Goal: Task Accomplishment & Management: Complete application form

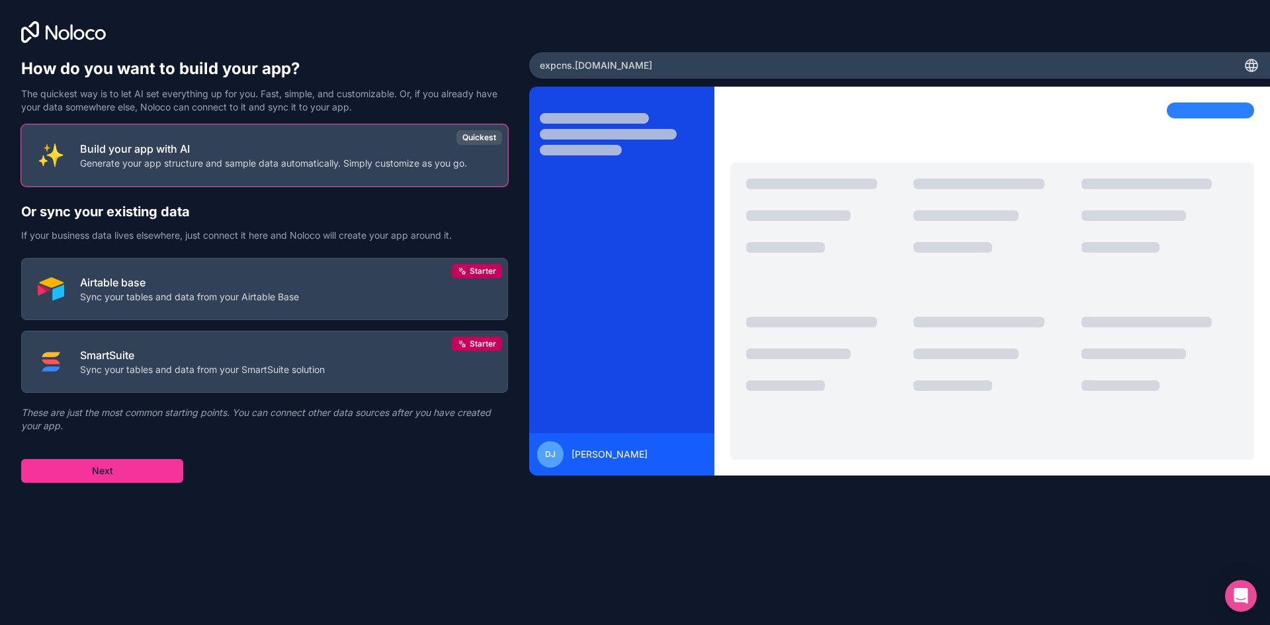
click at [346, 307] on button "Airtable base Sync your tables and data from your Airtable Base Starter" at bounding box center [264, 289] width 487 height 62
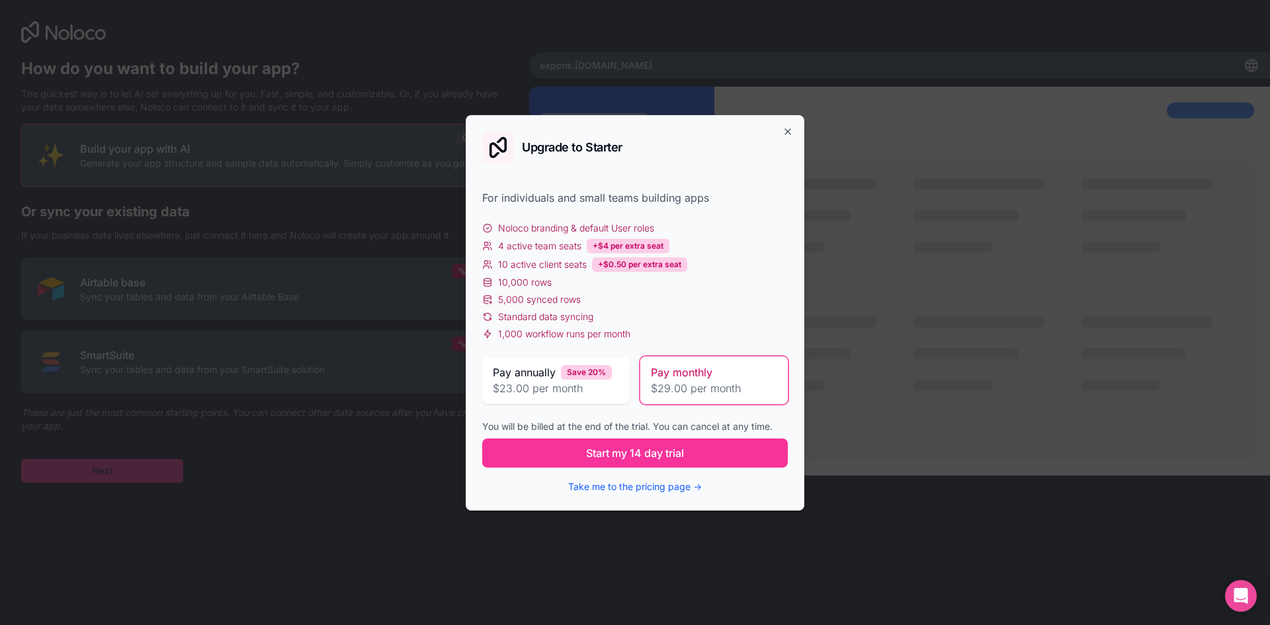
click at [543, 390] on span "$23.00 per month" at bounding box center [556, 388] width 126 height 16
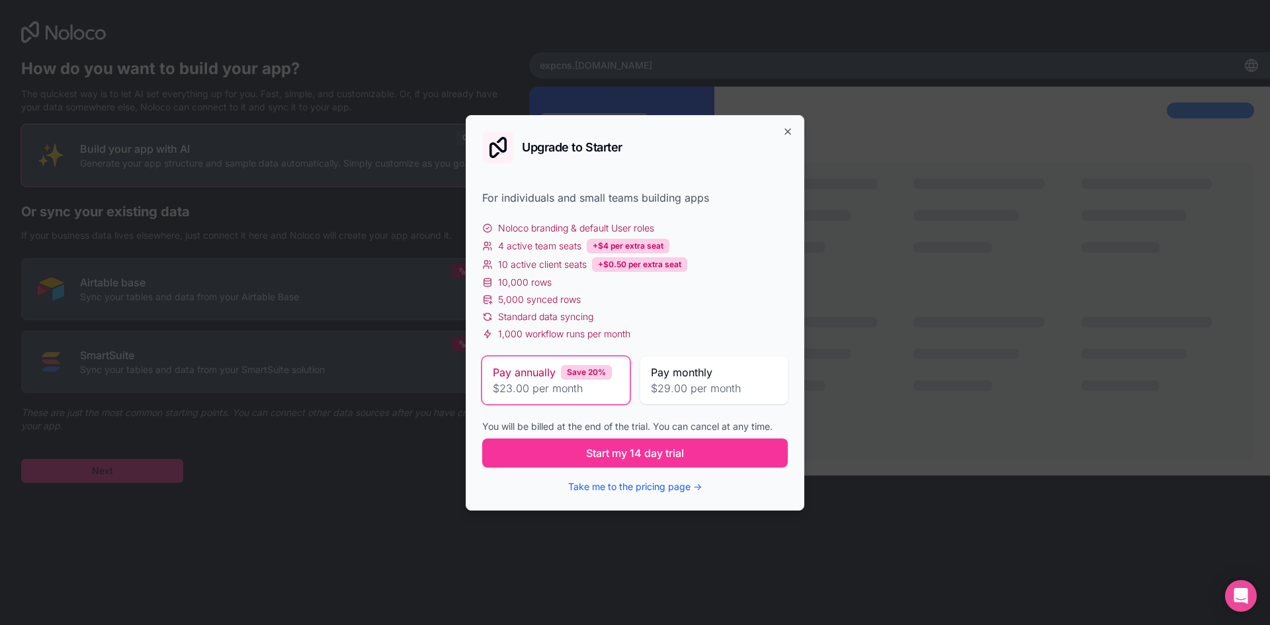
click at [540, 463] on button "Start my 14 day trial" at bounding box center [635, 453] width 306 height 29
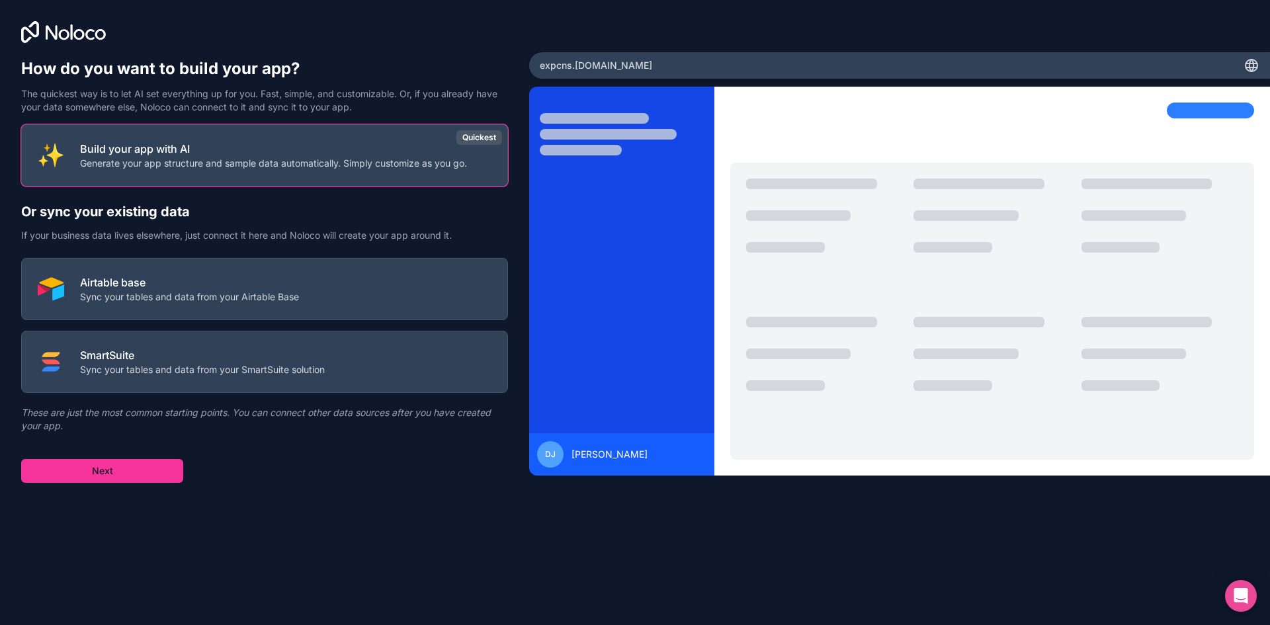
click at [329, 260] on button "Airtable base Sync your tables and data from your Airtable Base" at bounding box center [264, 289] width 487 height 62
click at [163, 474] on button "Next" at bounding box center [102, 471] width 162 height 24
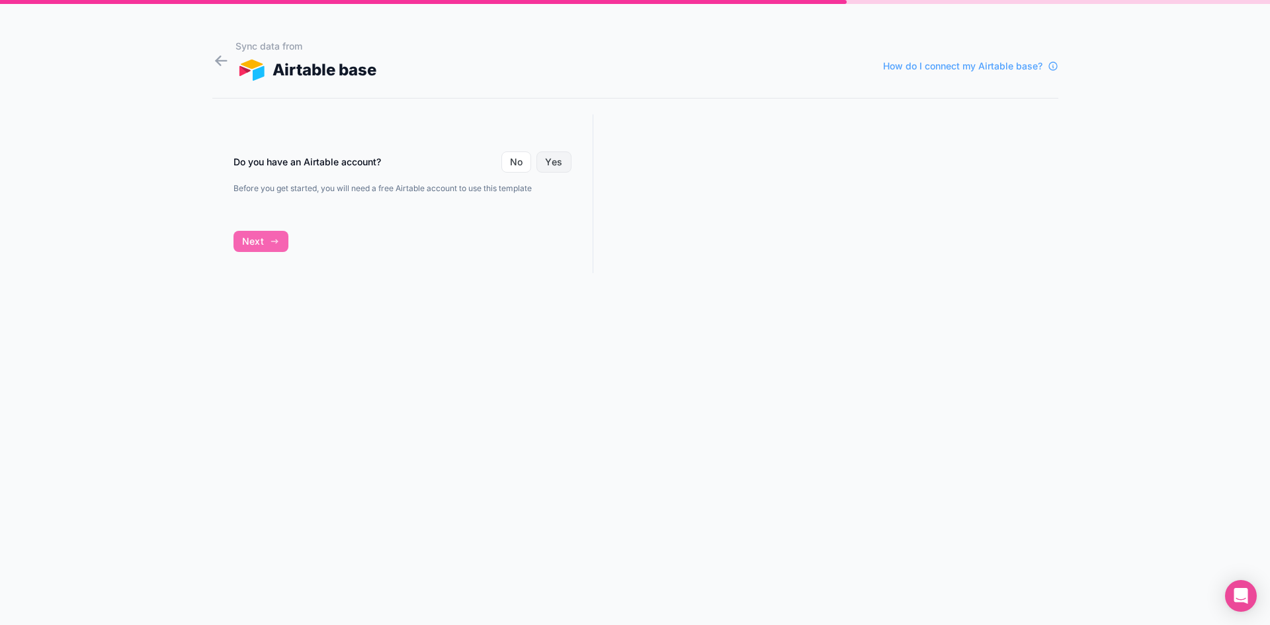
click at [550, 159] on button "Yes" at bounding box center [554, 162] width 34 height 21
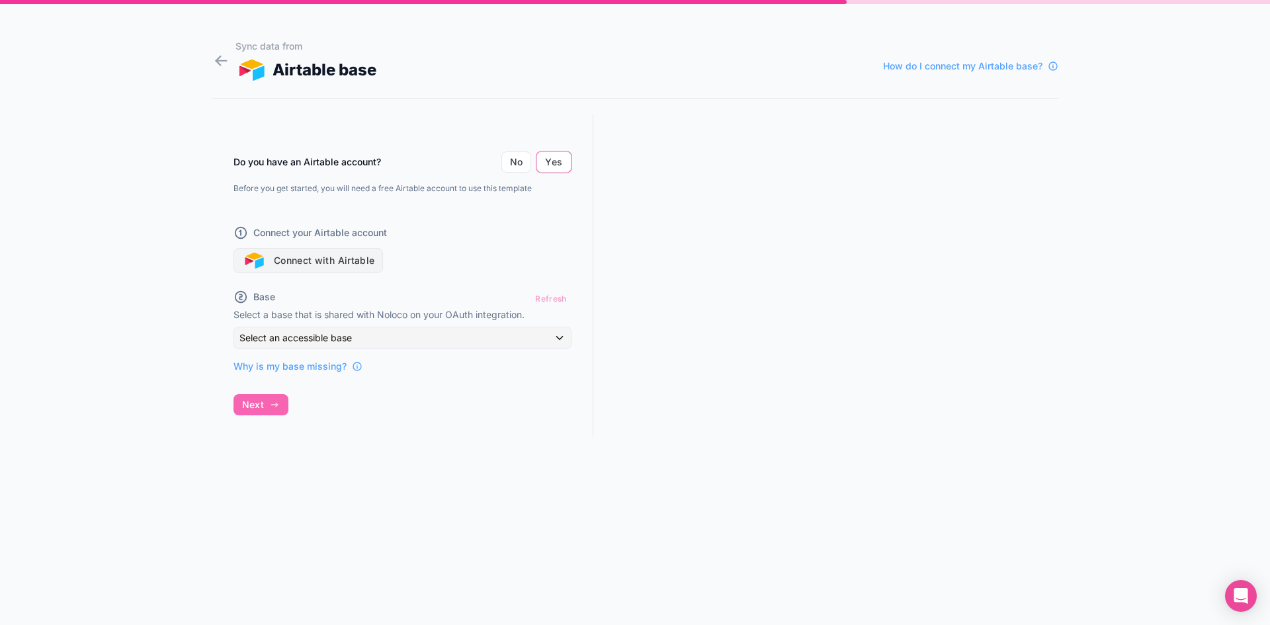
click at [330, 256] on button "Connect with Airtable" at bounding box center [309, 260] width 150 height 25
click at [343, 269] on button "Connect with Airtable" at bounding box center [309, 260] width 150 height 25
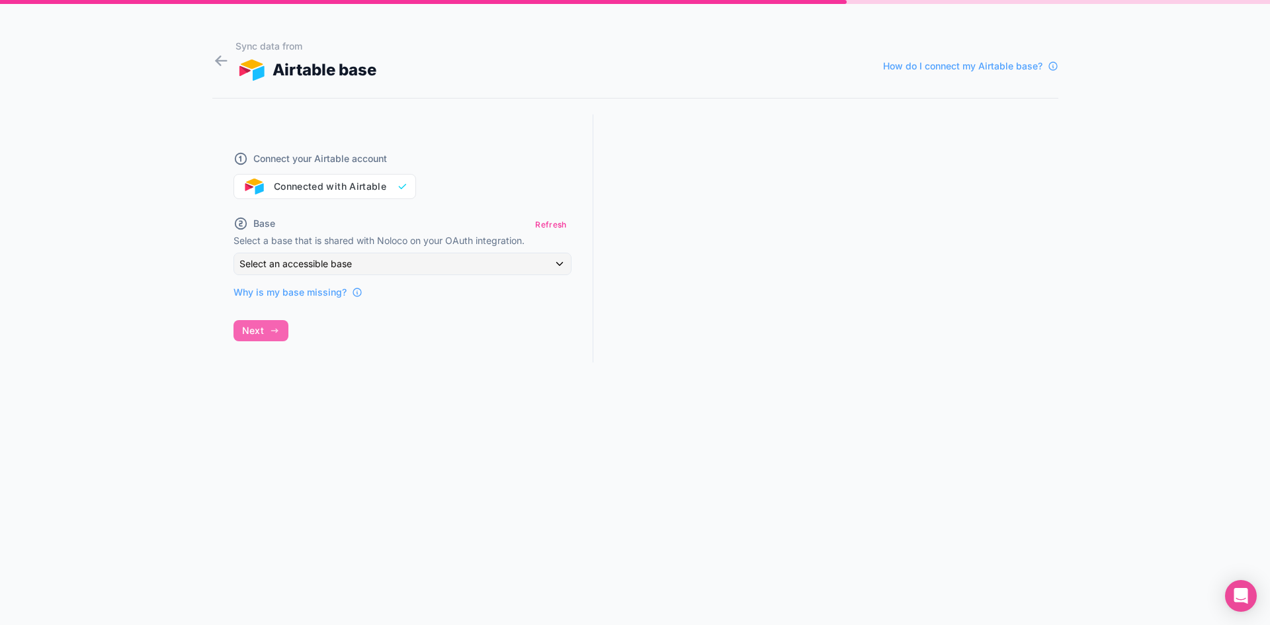
click at [556, 219] on button "Refresh" at bounding box center [551, 224] width 40 height 19
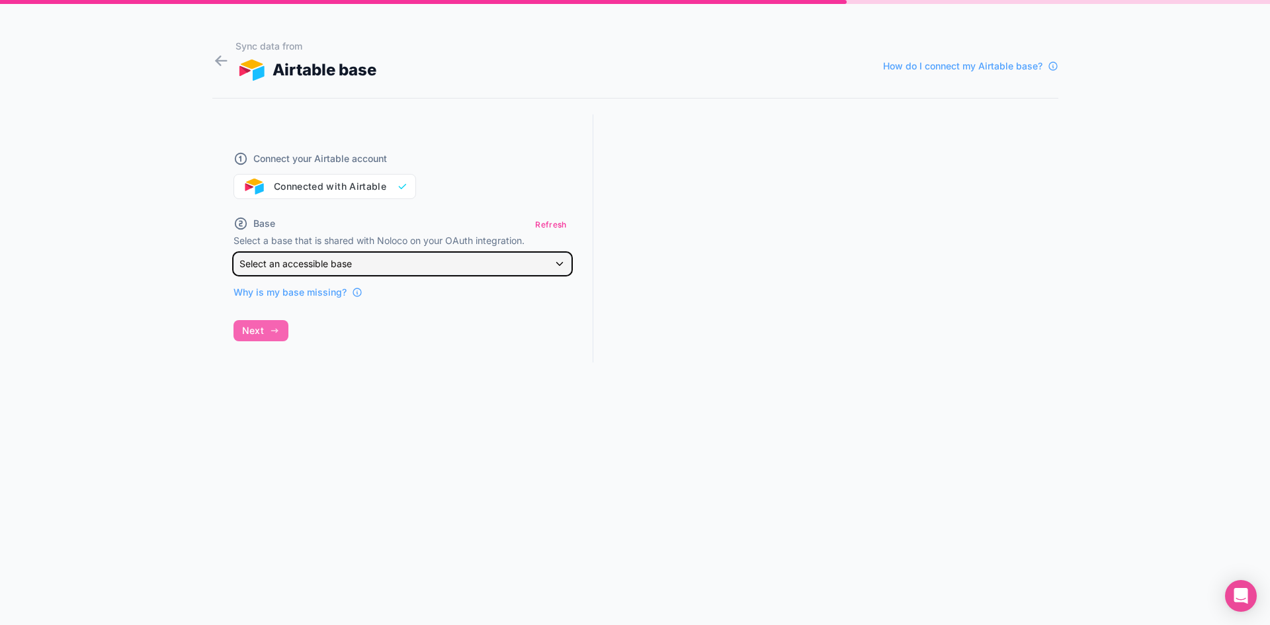
click at [504, 274] on div "Select an accessible base" at bounding box center [402, 263] width 337 height 21
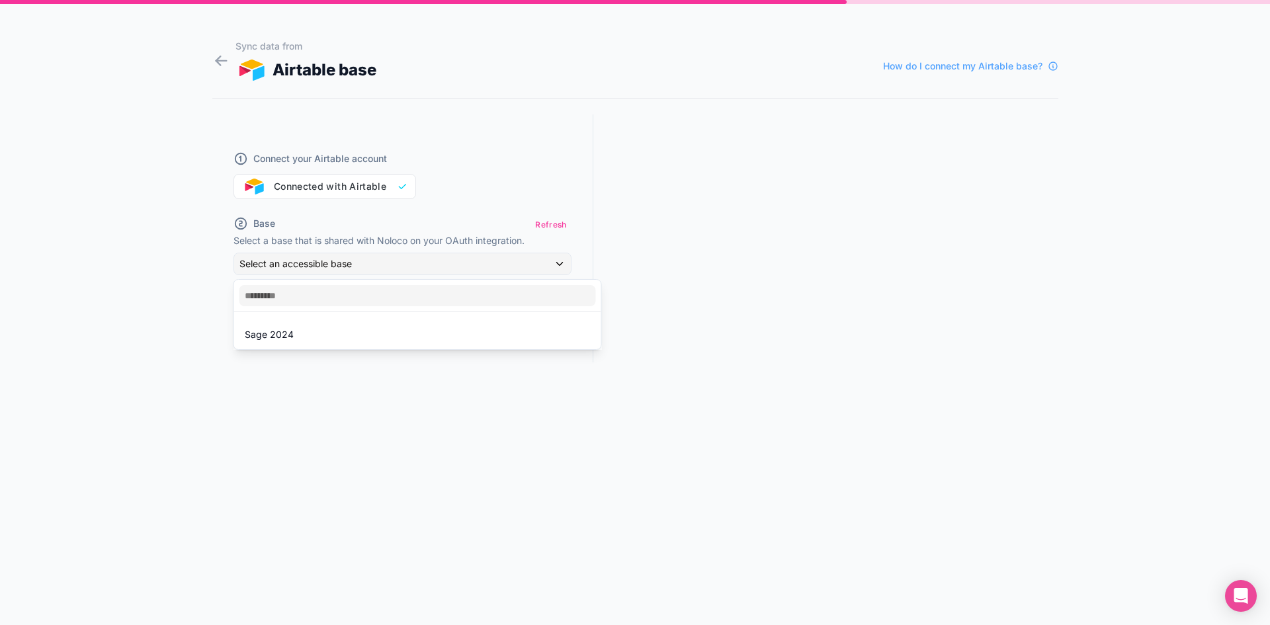
click at [391, 345] on div "Sage 2024" at bounding box center [418, 335] width 362 height 24
click at [257, 410] on span "Next" at bounding box center [253, 405] width 22 height 12
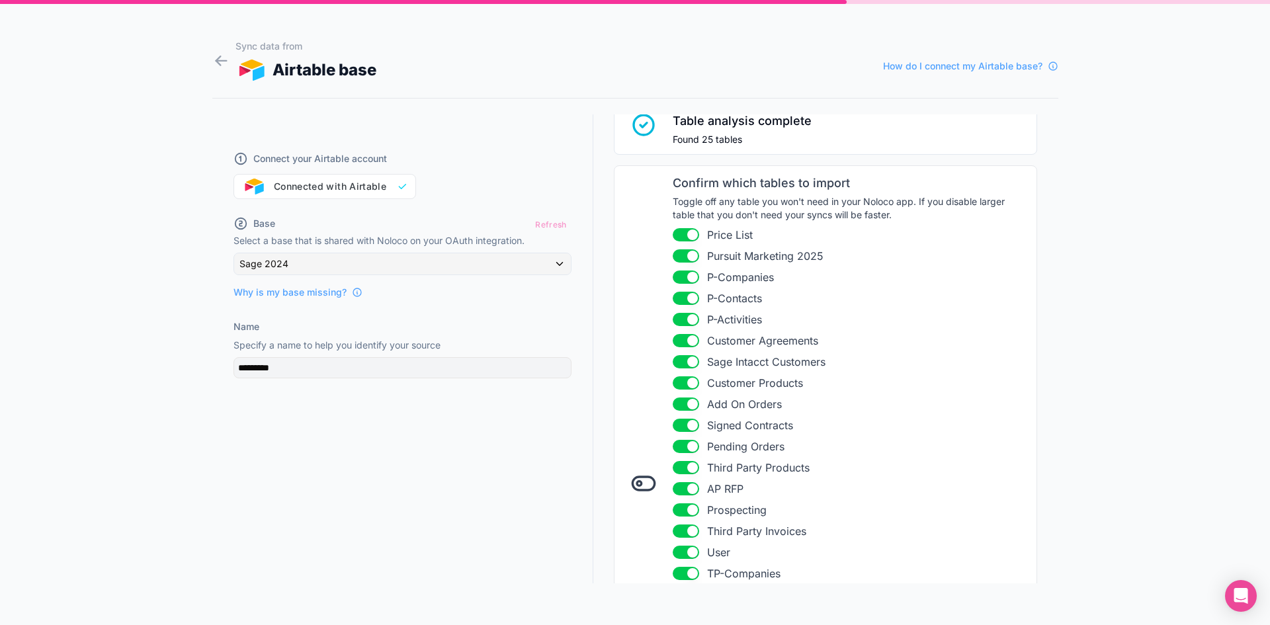
scroll to position [132, 0]
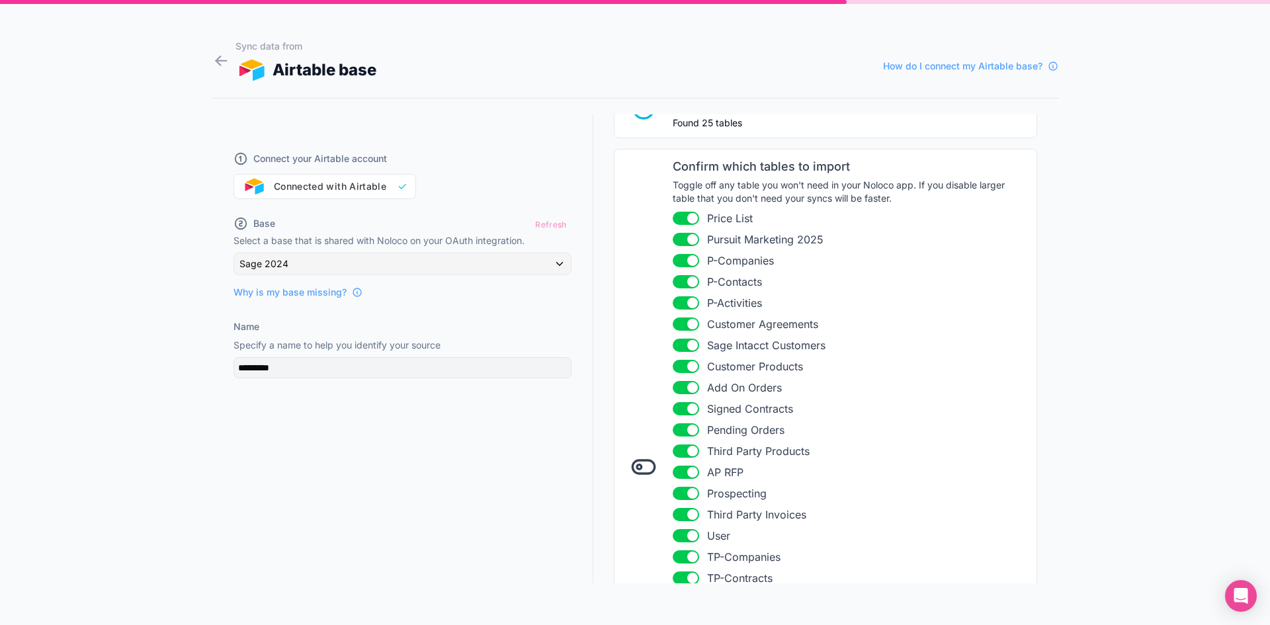
click at [676, 220] on button "Use setting" at bounding box center [686, 218] width 26 height 13
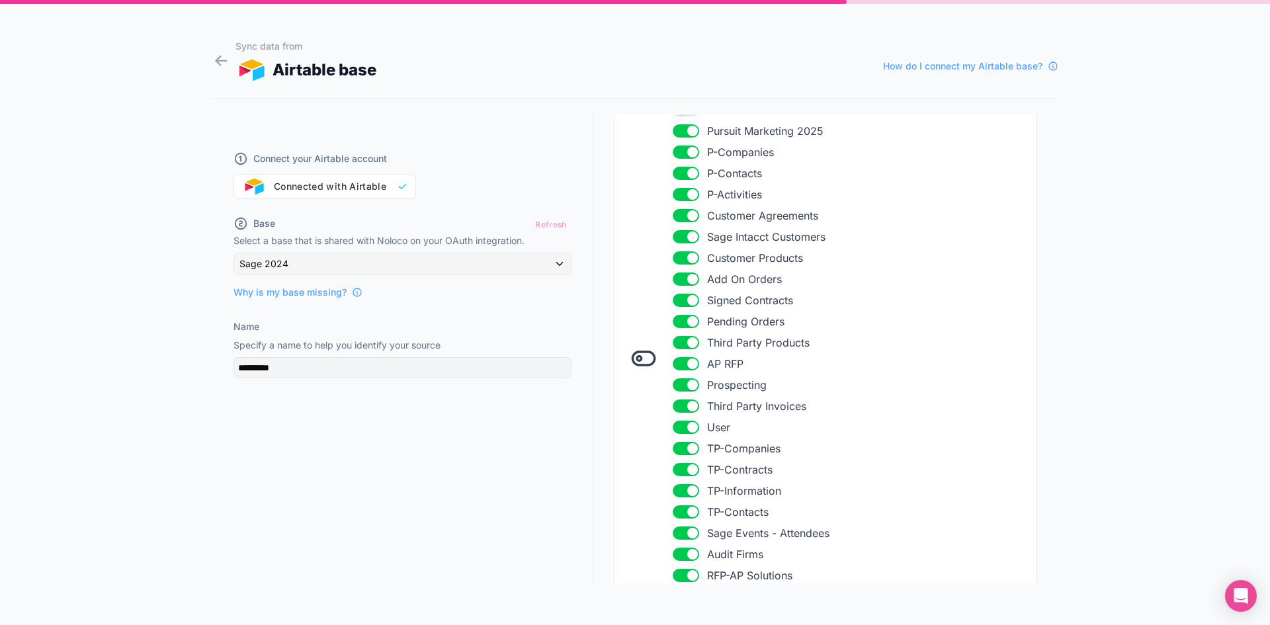
scroll to position [376, 0]
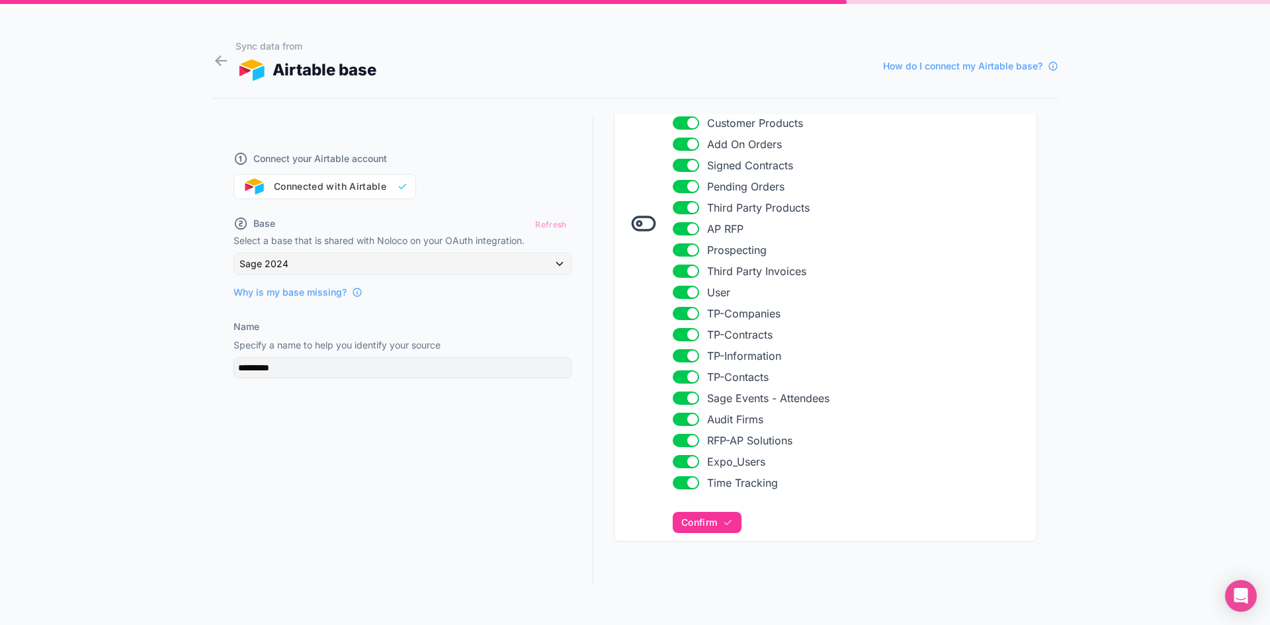
click at [673, 479] on button "Use setting" at bounding box center [686, 482] width 26 height 13
click at [673, 460] on button "Use setting" at bounding box center [686, 461] width 26 height 13
click at [680, 467] on button "Use setting" at bounding box center [686, 461] width 26 height 13
drag, startPoint x: 701, startPoint y: 523, endPoint x: 907, endPoint y: 312, distance: 294.8
click at [907, 312] on div "Confirm which tables to import Toggle off any table you won't need in your Nolo…" at bounding box center [851, 223] width 356 height 619
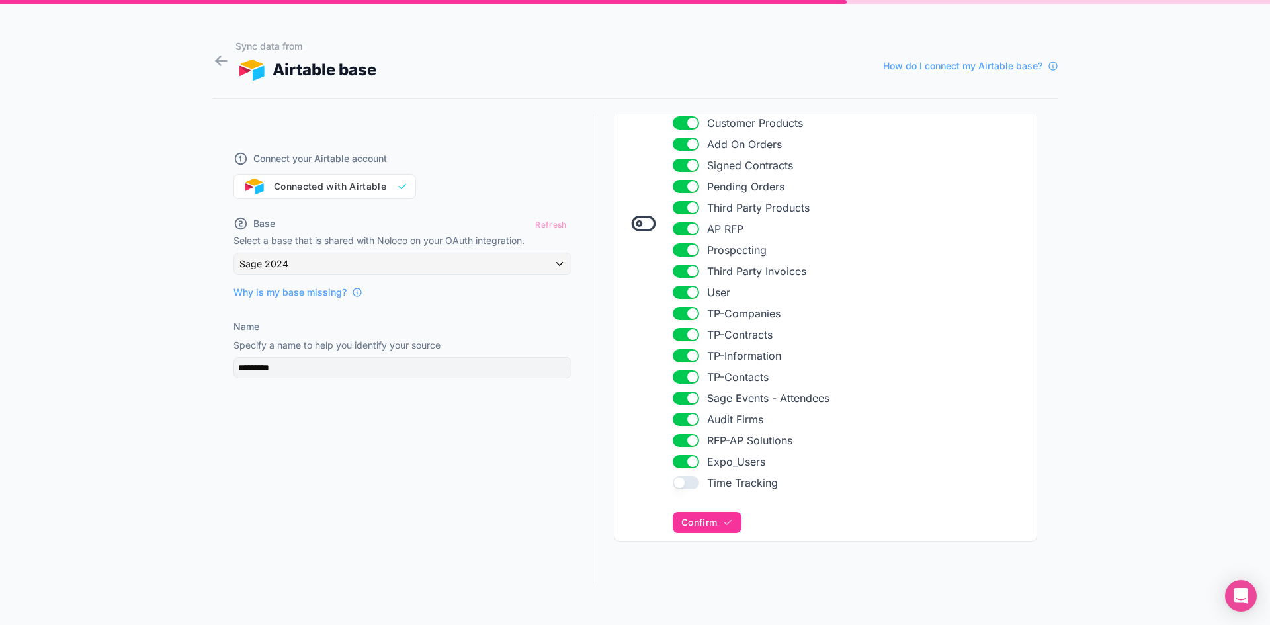
click at [688, 526] on span "Confirm" at bounding box center [700, 523] width 36 height 12
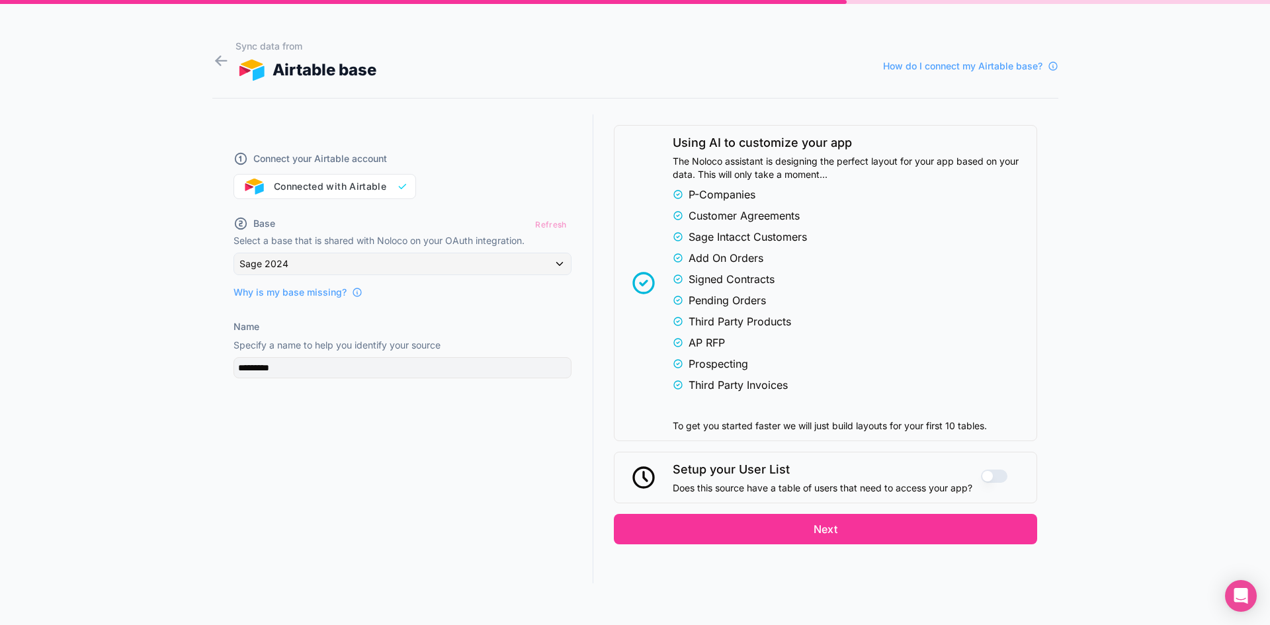
scroll to position [957, 0]
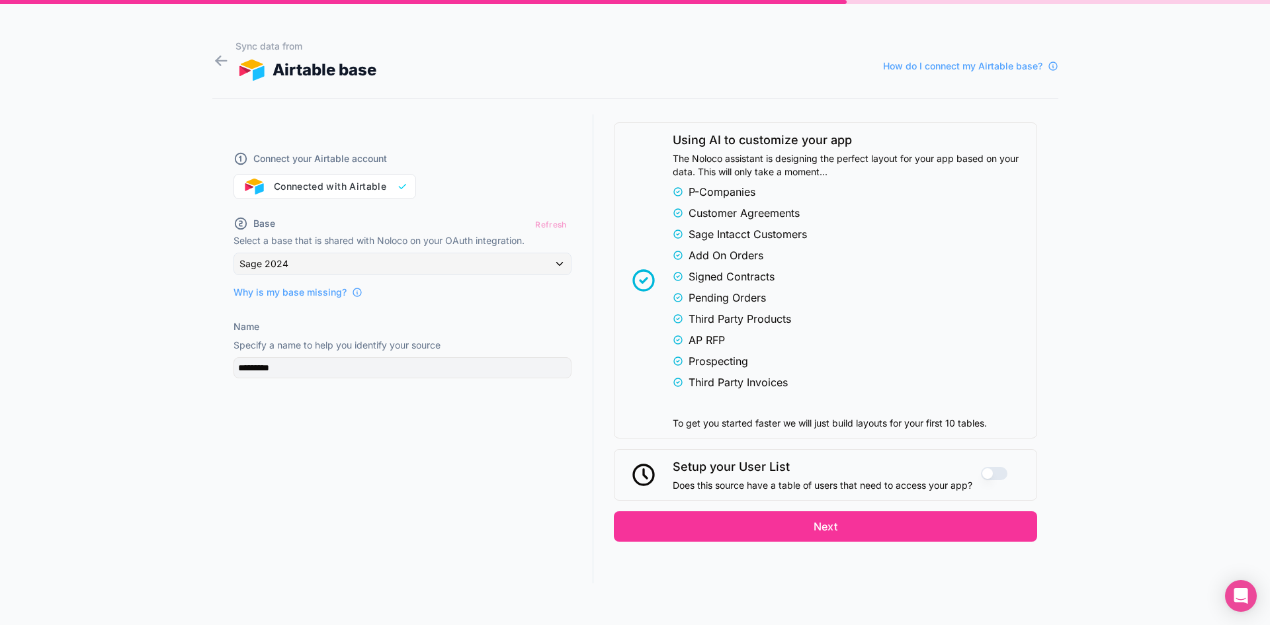
click at [992, 470] on button "Use setting" at bounding box center [994, 473] width 26 height 13
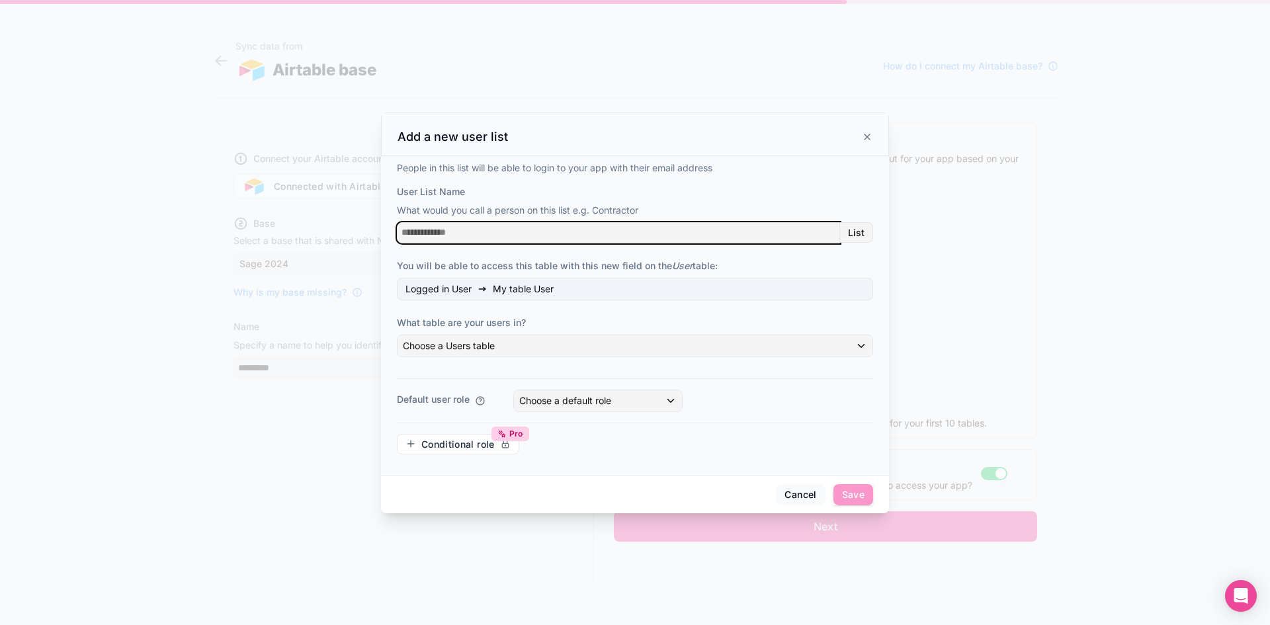
click at [535, 232] on input "User List Name" at bounding box center [618, 232] width 443 height 21
click at [650, 222] on input "User List Name" at bounding box center [618, 232] width 443 height 21
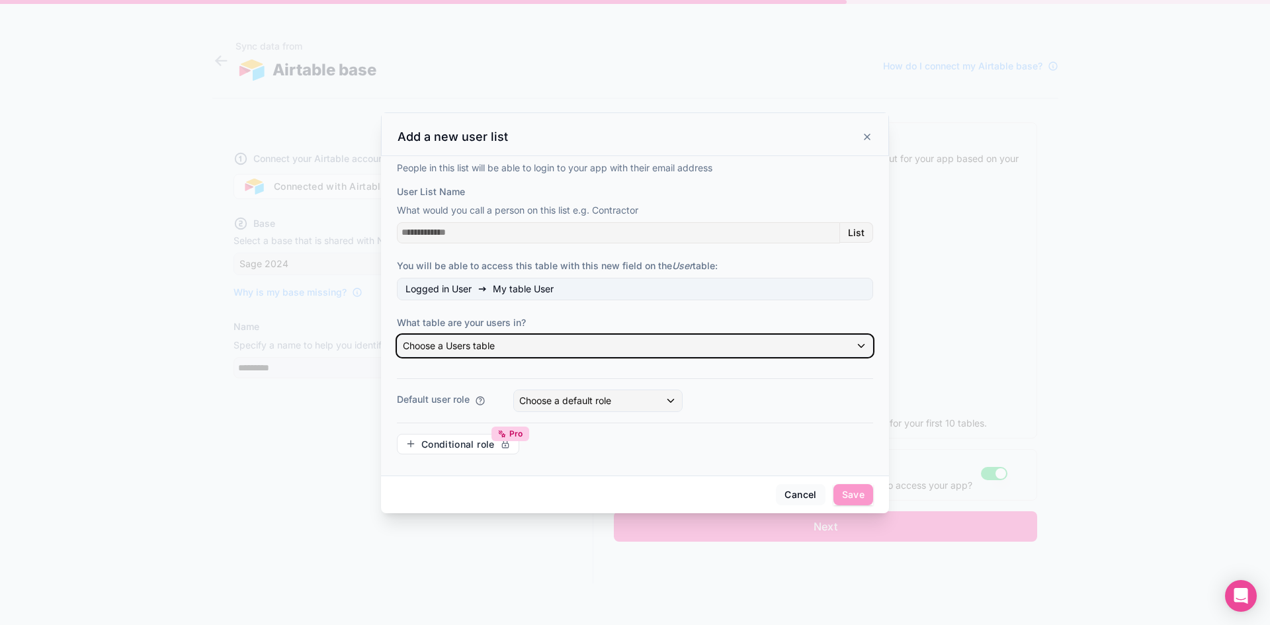
click at [578, 355] on div "Choose a Users table" at bounding box center [635, 345] width 475 height 21
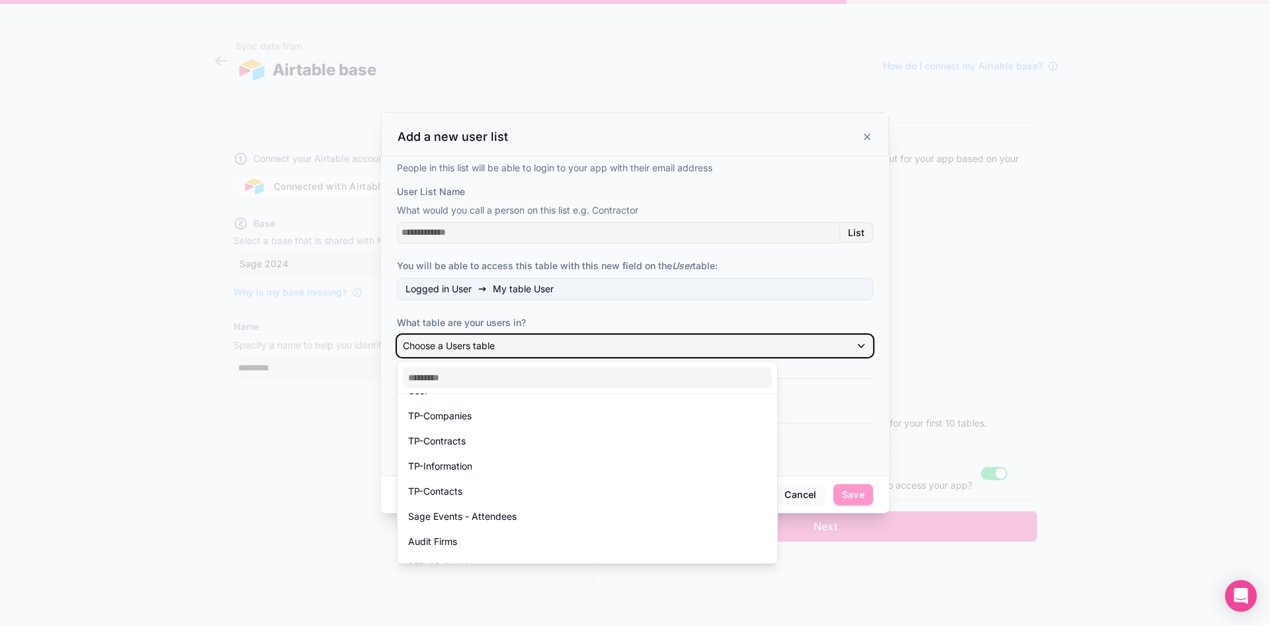
scroll to position [441, 0]
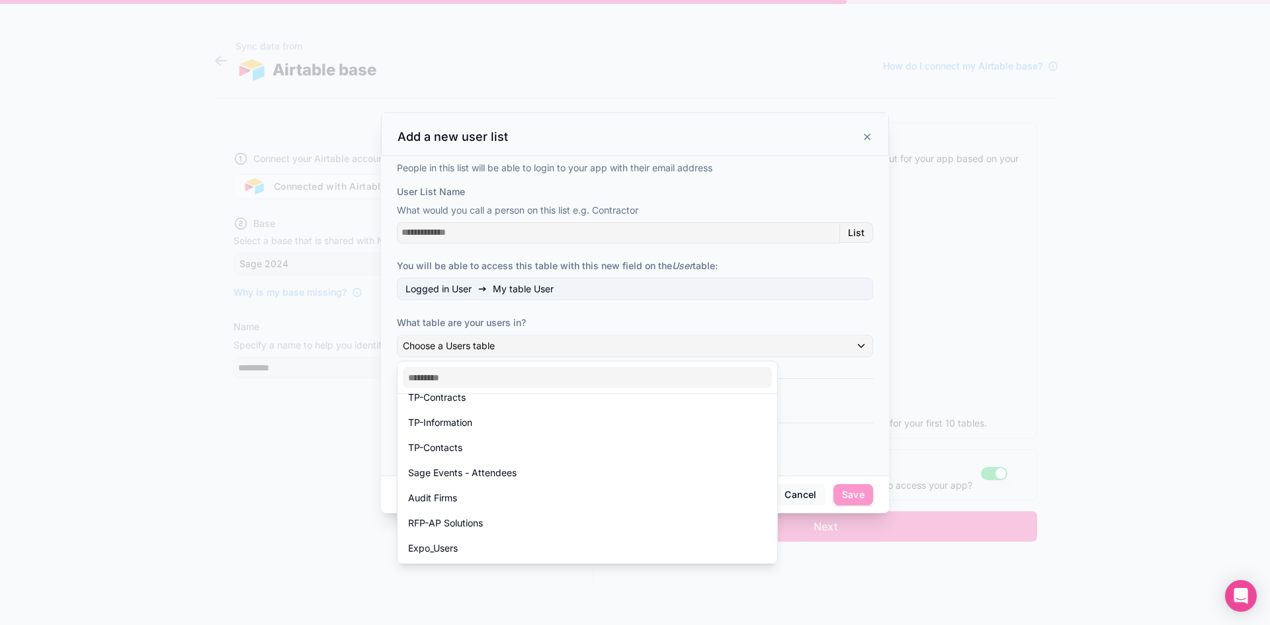
click at [517, 553] on div "Expo_Users" at bounding box center [587, 549] width 359 height 16
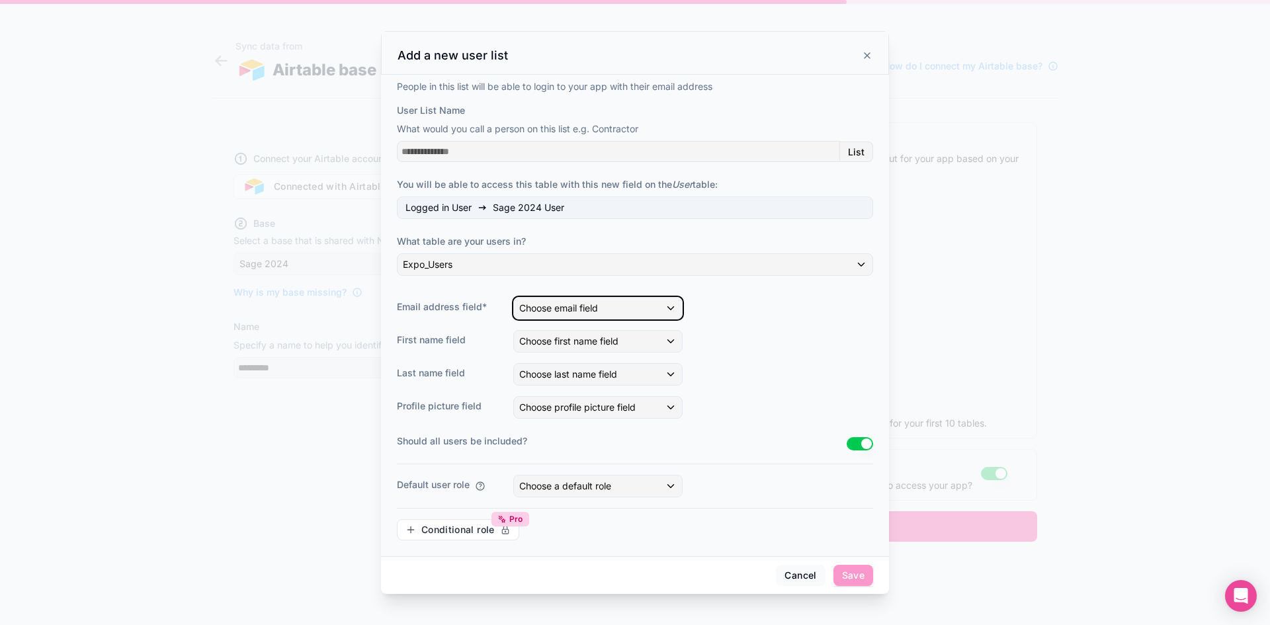
click at [580, 309] on span "Choose email field" at bounding box center [558, 307] width 79 height 11
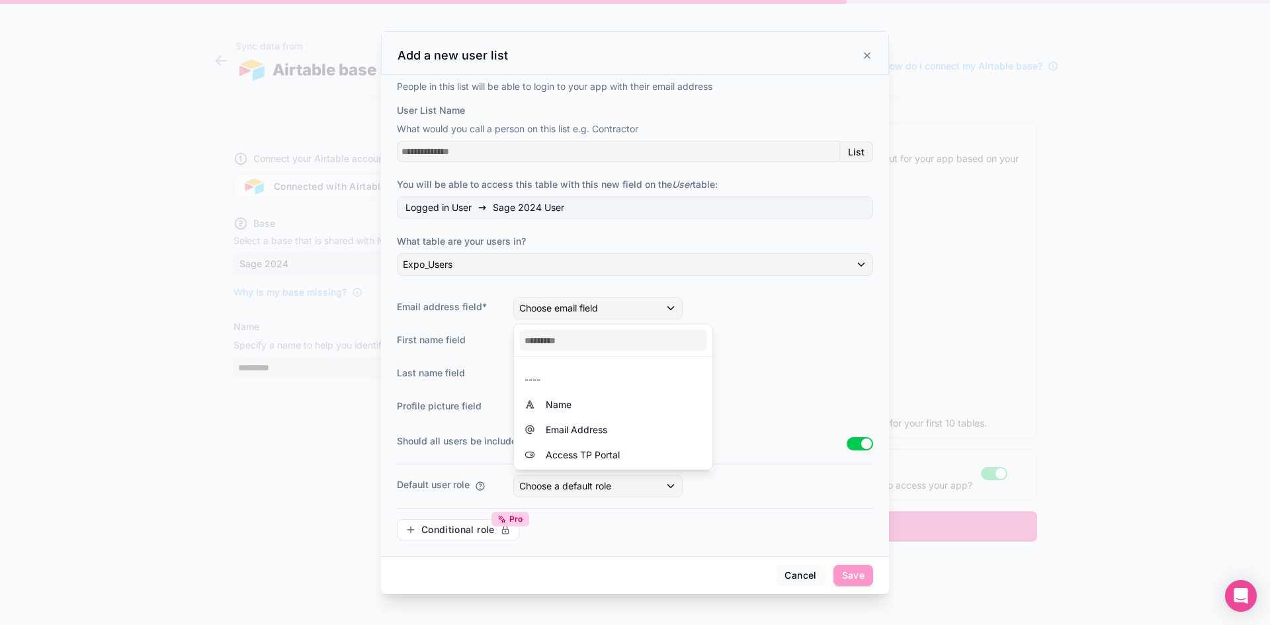
click at [592, 435] on span "Email Address" at bounding box center [577, 430] width 62 height 16
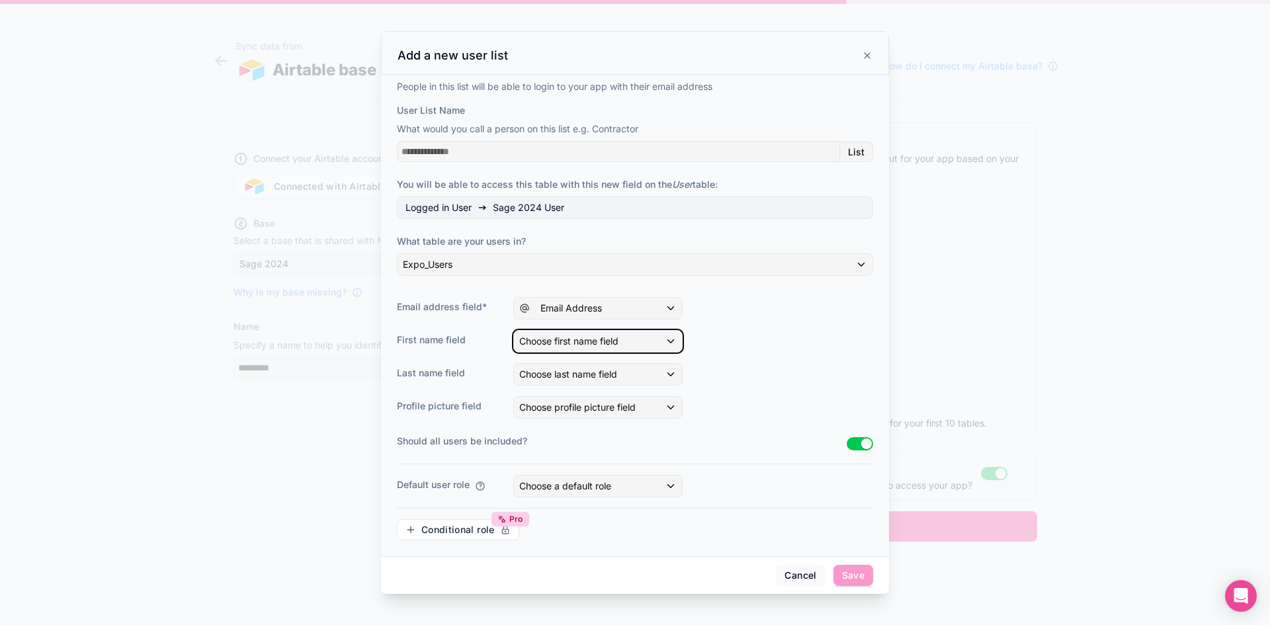
click at [591, 349] on div "Choose first name field" at bounding box center [598, 341] width 168 height 21
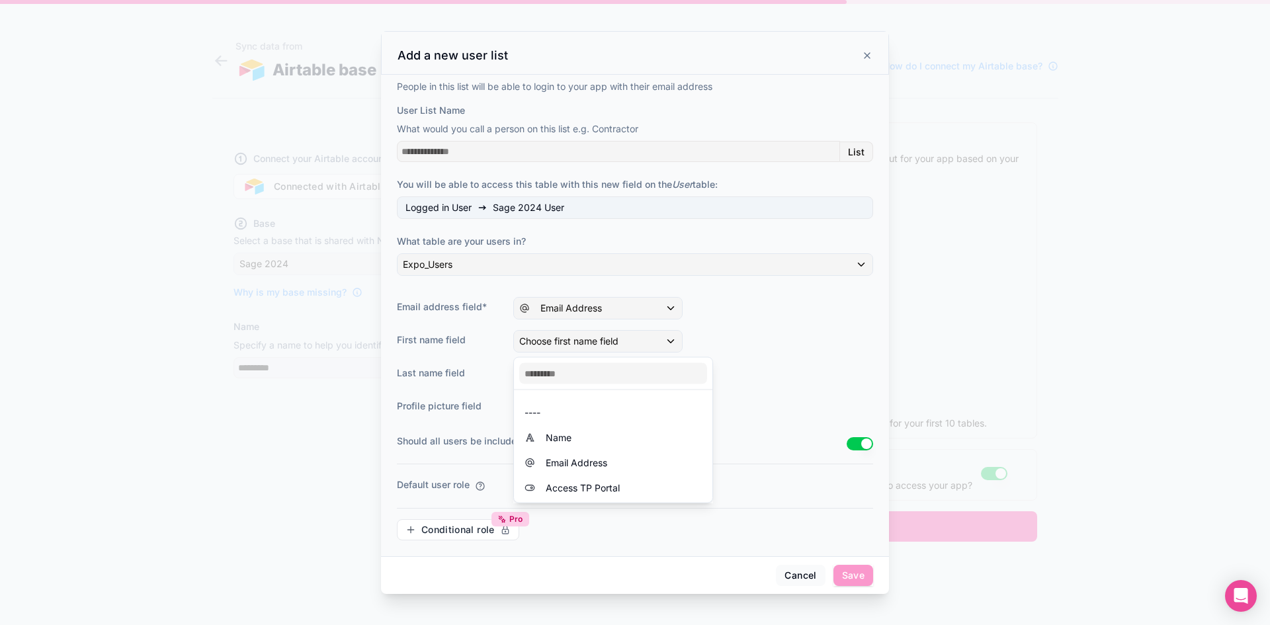
click at [590, 437] on div "Name" at bounding box center [613, 438] width 177 height 16
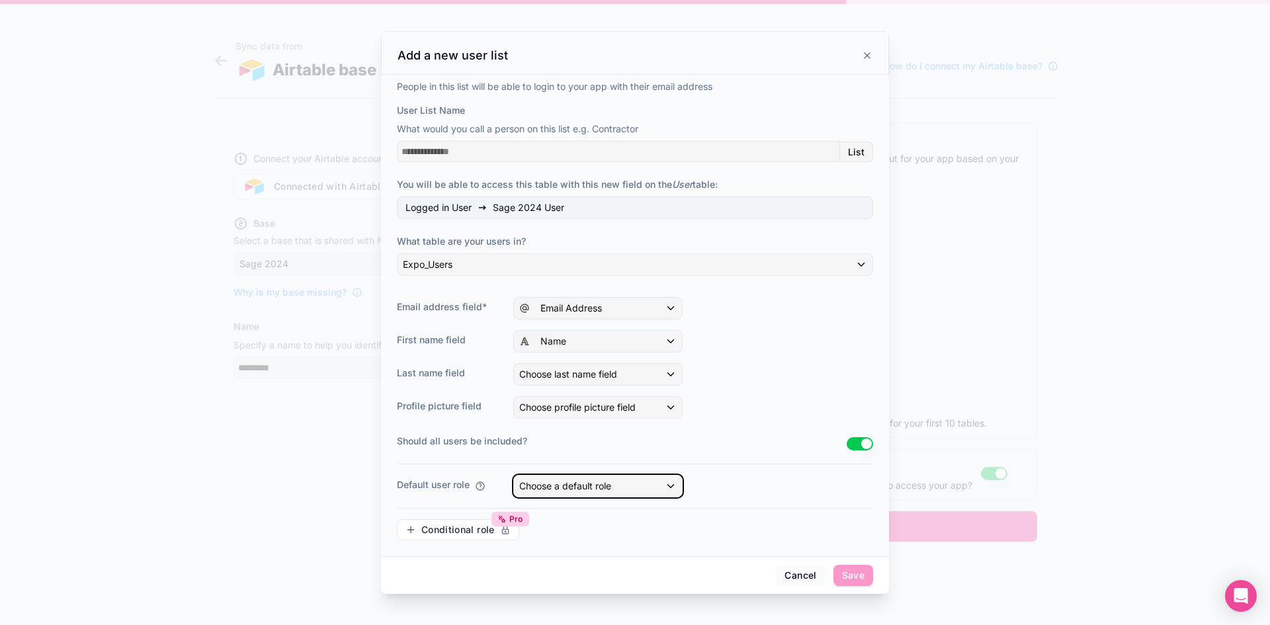
click at [672, 490] on div "Choose a default role" at bounding box center [598, 486] width 168 height 21
click at [733, 477] on div at bounding box center [635, 312] width 1270 height 625
click at [850, 553] on div "People in this list will be able to login to your app with their email address …" at bounding box center [635, 316] width 508 height 482
click at [852, 578] on span "Save" at bounding box center [854, 575] width 40 height 21
click at [850, 442] on button "Use setting" at bounding box center [860, 443] width 26 height 13
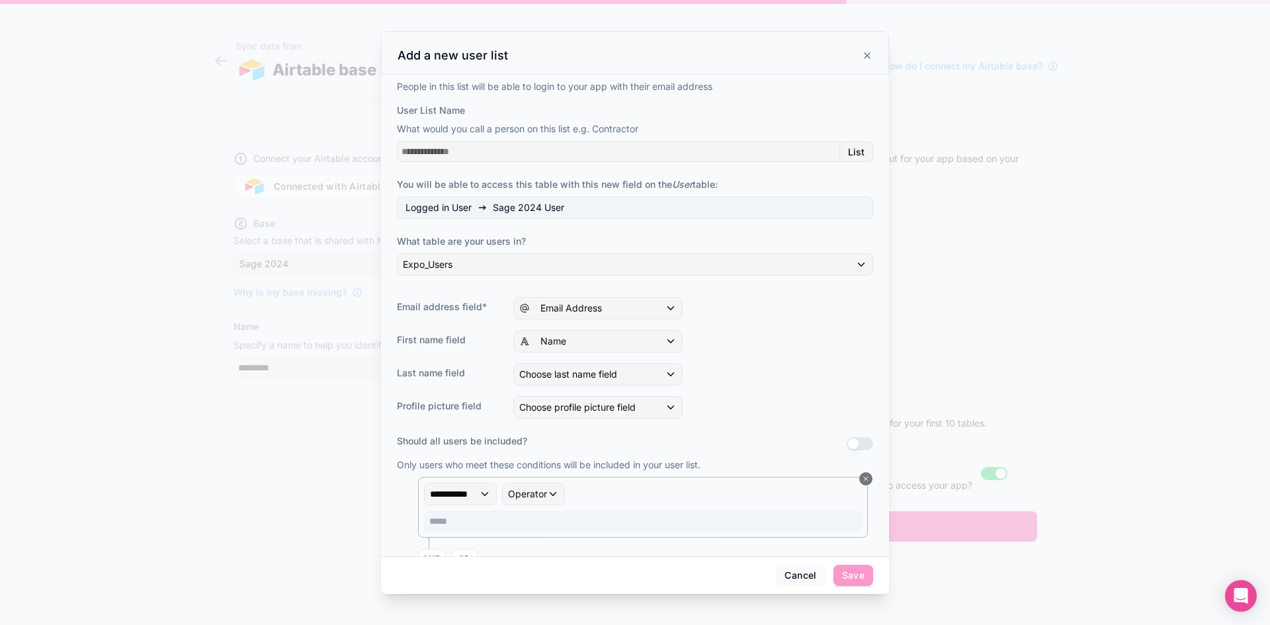
click at [867, 445] on div "**********" at bounding box center [635, 316] width 508 height 482
click at [860, 449] on button "Use setting" at bounding box center [860, 443] width 26 height 13
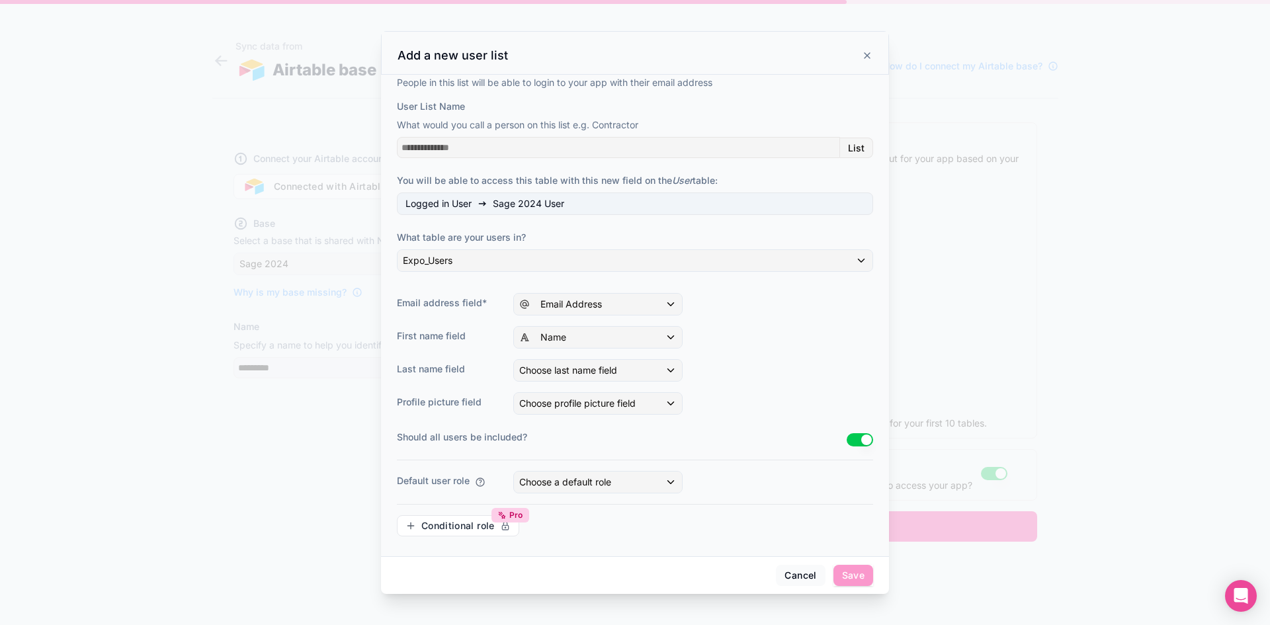
scroll to position [5, 0]
click at [611, 479] on span "Choose a default role" at bounding box center [565, 481] width 92 height 11
click at [600, 541] on div "Team Admin" at bounding box center [613, 553] width 193 height 24
click at [590, 554] on div "Team Admin" at bounding box center [613, 553] width 177 height 16
drag, startPoint x: 580, startPoint y: 549, endPoint x: 573, endPoint y: 556, distance: 9.8
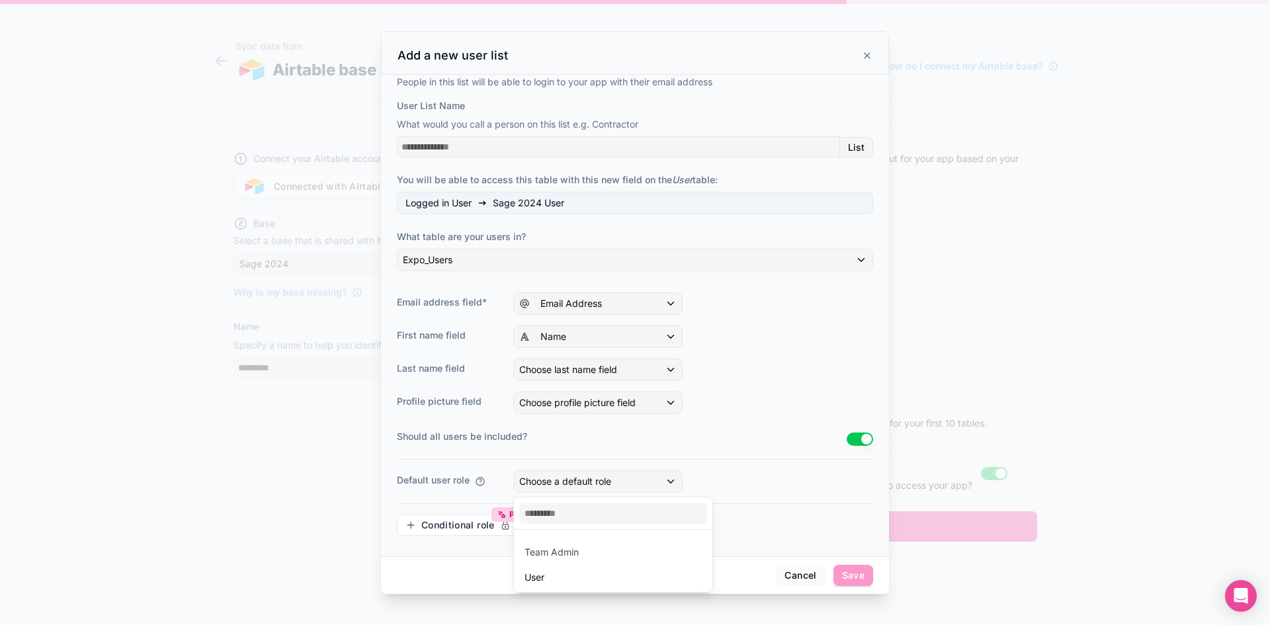
click at [577, 553] on div "Team Admin" at bounding box center [613, 553] width 177 height 16
click at [530, 581] on div "User" at bounding box center [535, 578] width 20 height 16
click at [553, 450] on div "People in this list will be able to login to your app with their email address …" at bounding box center [635, 310] width 476 height 471
click at [549, 484] on div "User" at bounding box center [598, 481] width 168 height 21
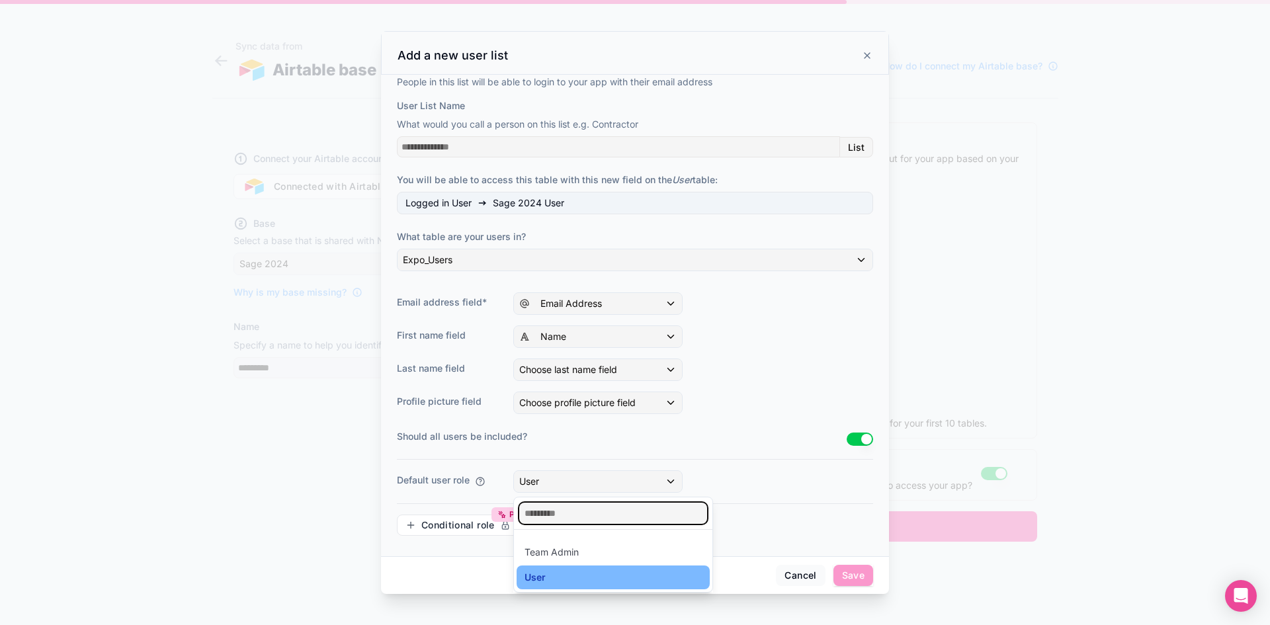
click at [558, 513] on input "text" at bounding box center [613, 513] width 188 height 21
click at [659, 477] on div at bounding box center [635, 312] width 1270 height 625
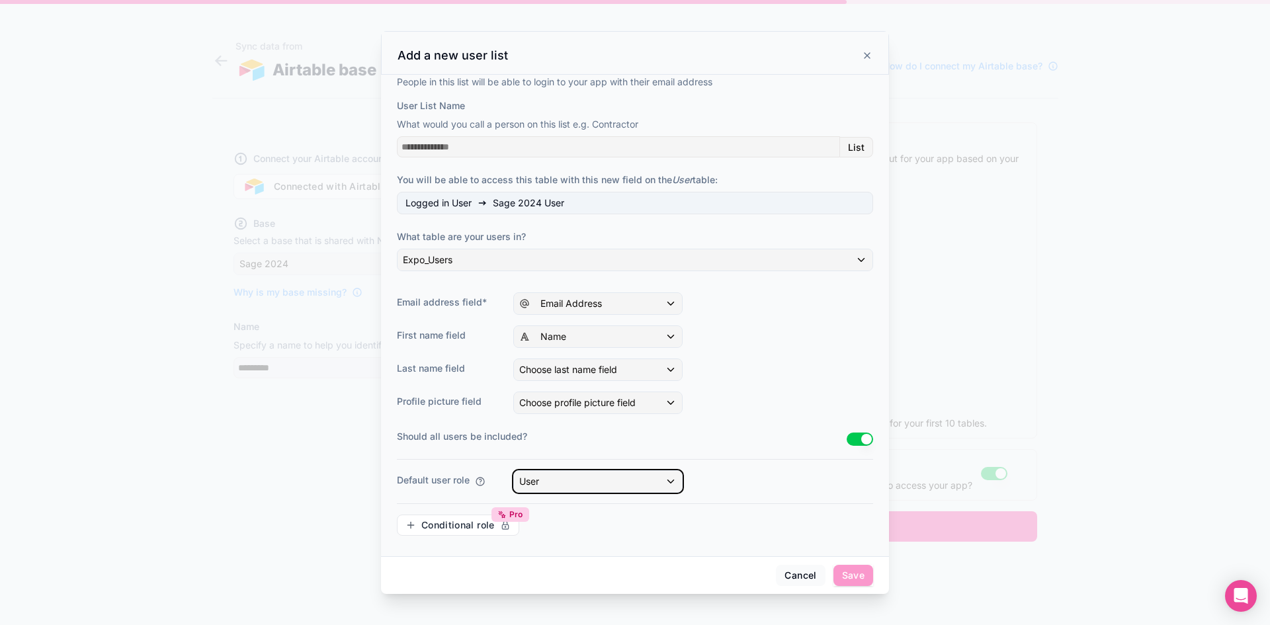
click at [671, 480] on div "User" at bounding box center [598, 481] width 168 height 21
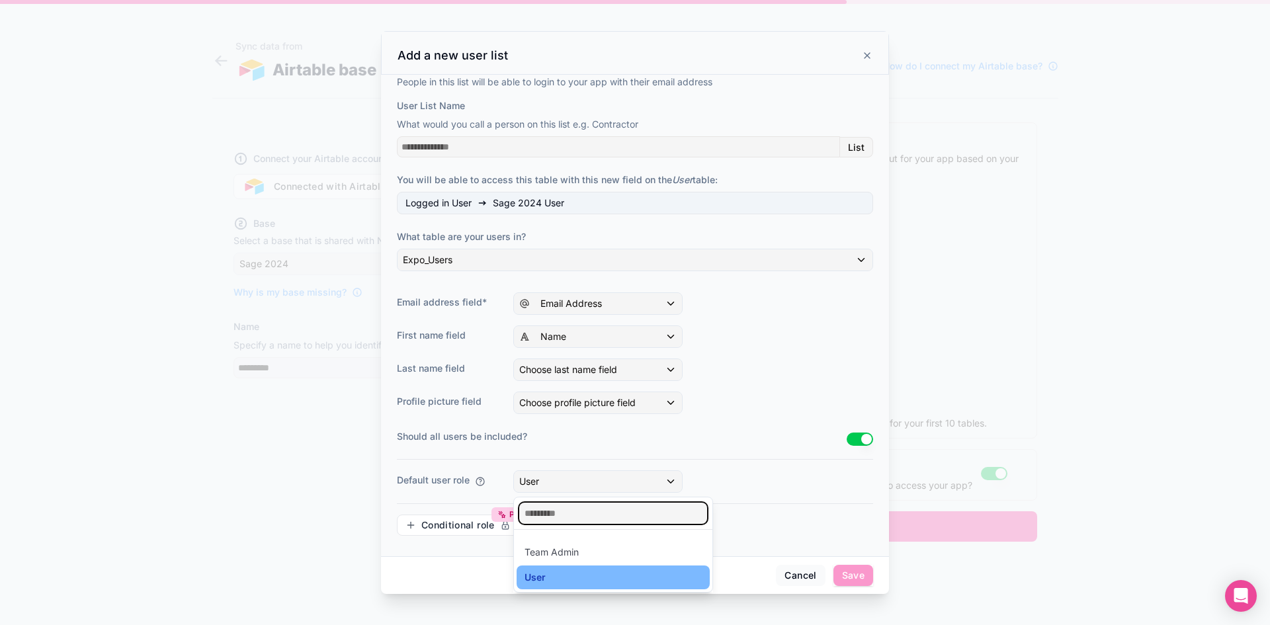
click at [624, 522] on input "text" at bounding box center [613, 513] width 188 height 21
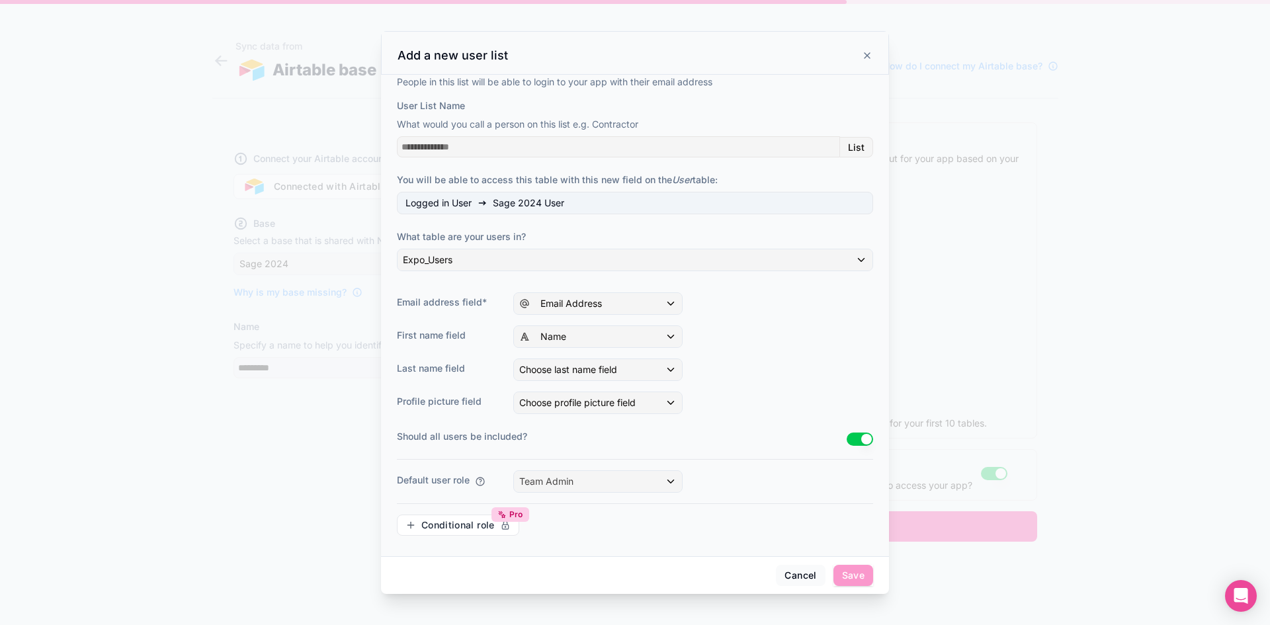
click at [419, 359] on div "Last name field Choose last name field" at bounding box center [635, 370] width 476 height 22
click at [646, 377] on div "Choose last name field" at bounding box center [598, 369] width 168 height 21
click at [613, 466] on div "Name" at bounding box center [613, 466] width 177 height 16
click at [633, 394] on div "Choose profile picture field" at bounding box center [598, 402] width 168 height 21
drag, startPoint x: 622, startPoint y: 471, endPoint x: 632, endPoint y: 439, distance: 33.3
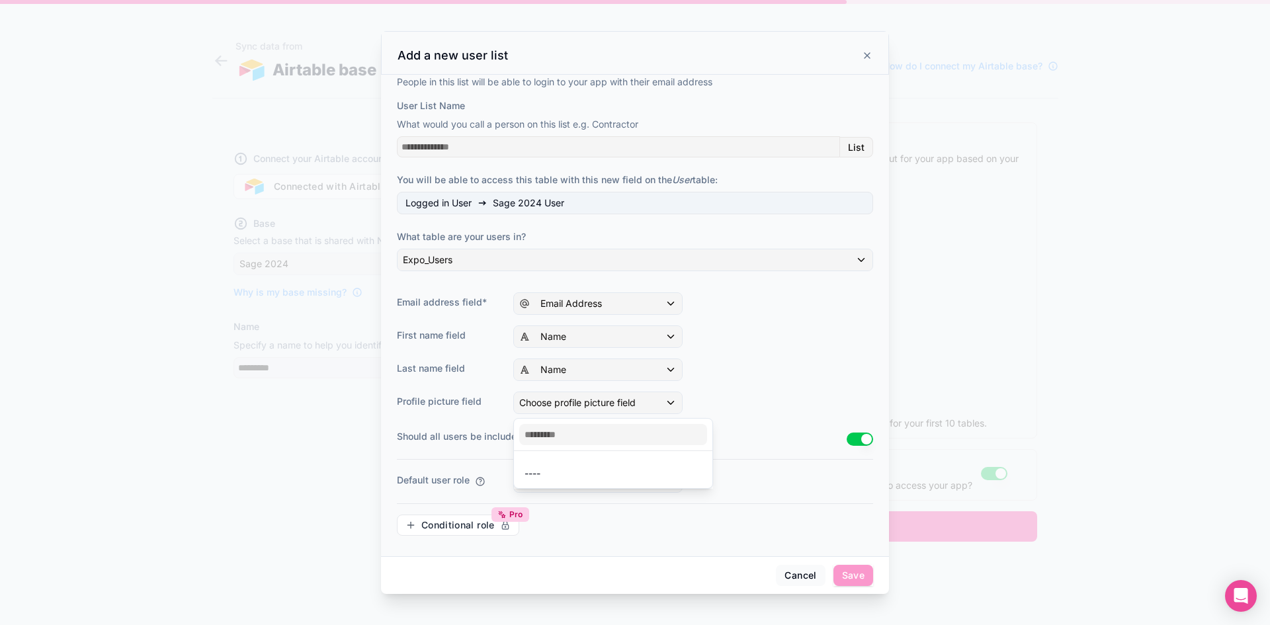
click at [632, 439] on div "----" at bounding box center [613, 453] width 200 height 71
click at [824, 377] on div at bounding box center [635, 312] width 1270 height 625
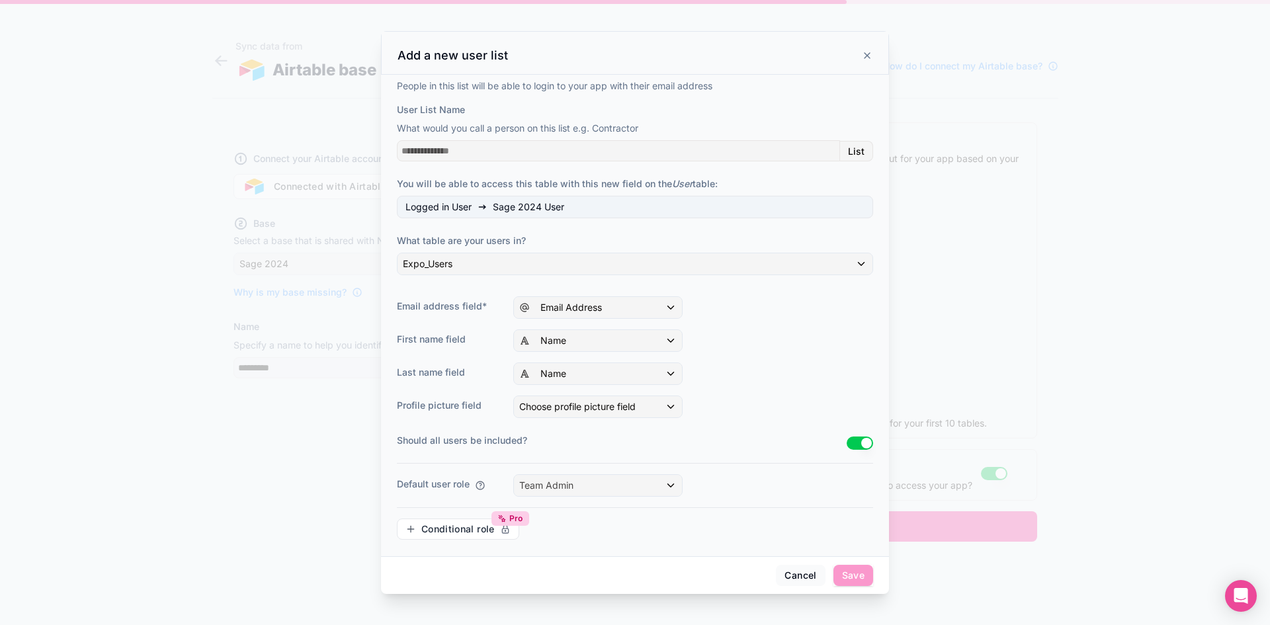
scroll to position [0, 0]
click at [866, 54] on icon at bounding box center [867, 55] width 11 height 11
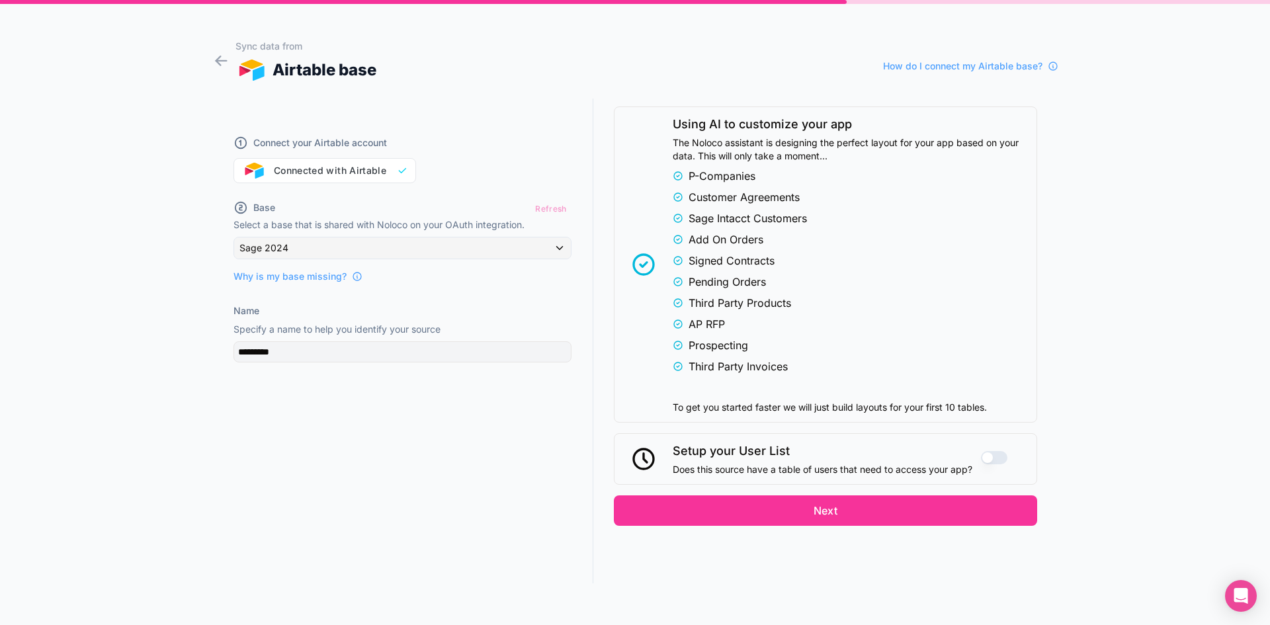
scroll to position [24, 0]
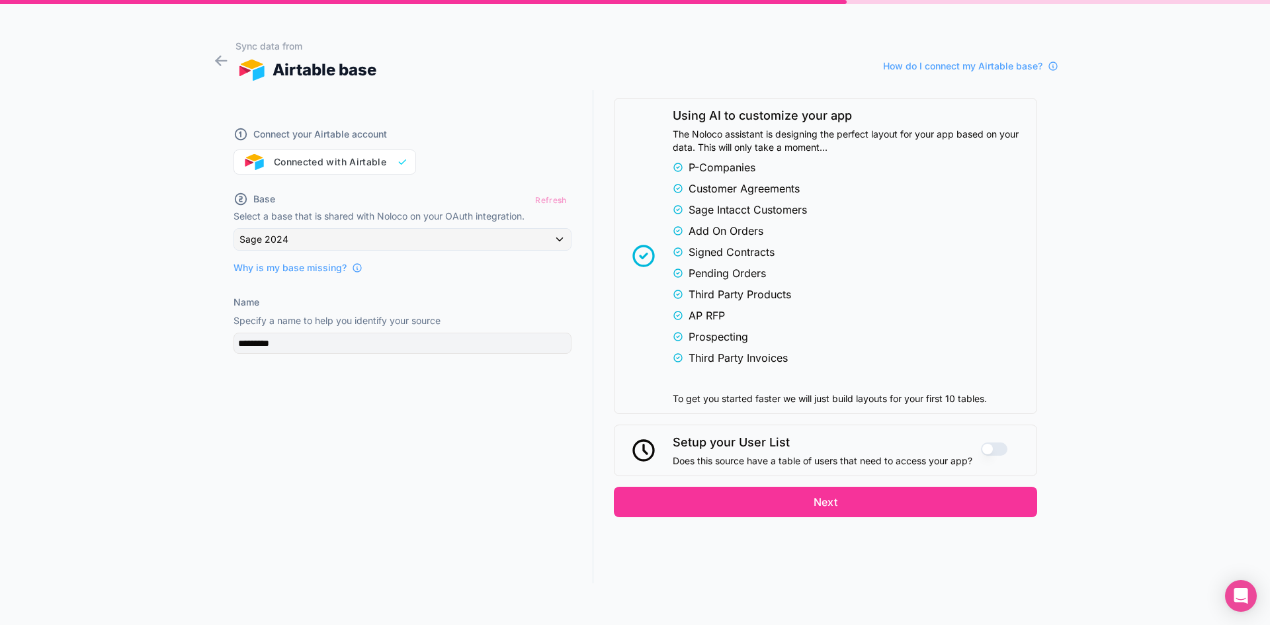
click at [813, 501] on button "Next" at bounding box center [825, 502] width 423 height 30
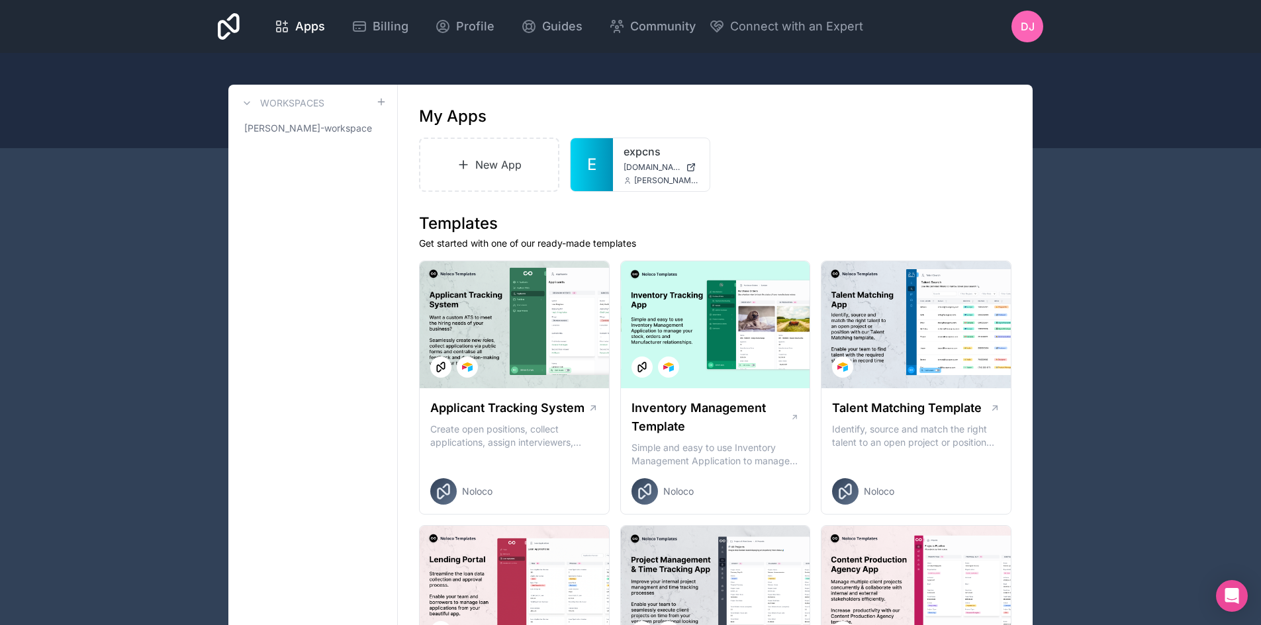
click at [0, 0] on icon at bounding box center [0, 0] width 0 height 0
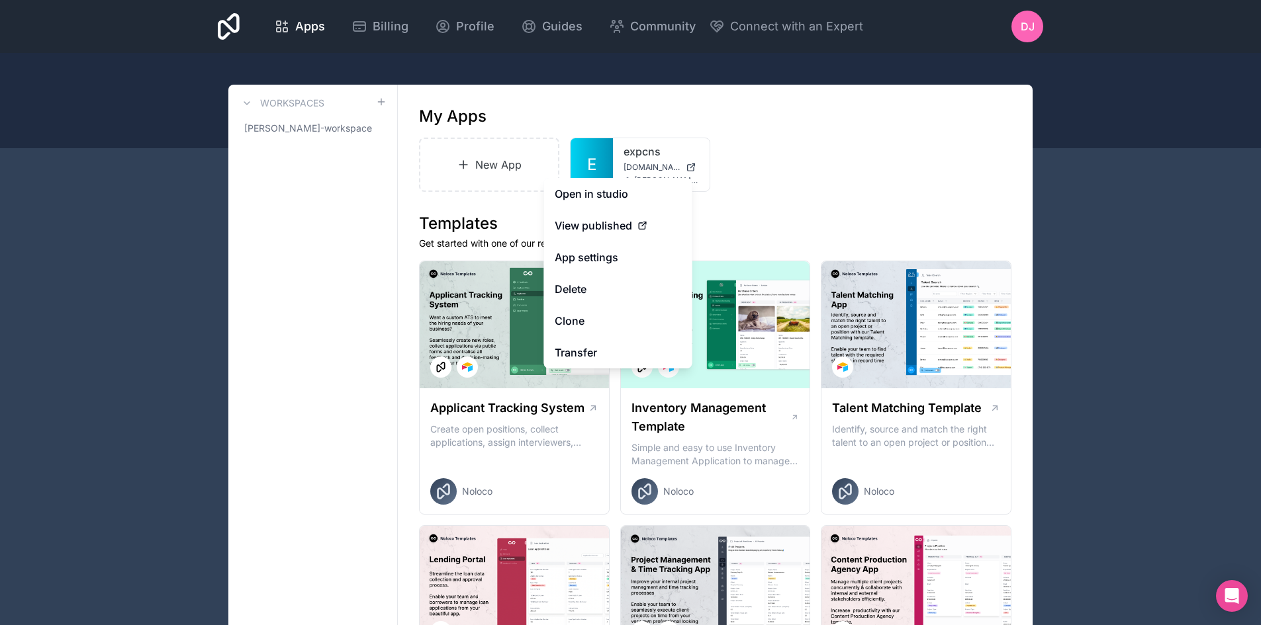
click at [602, 284] on button "Delete" at bounding box center [618, 289] width 148 height 32
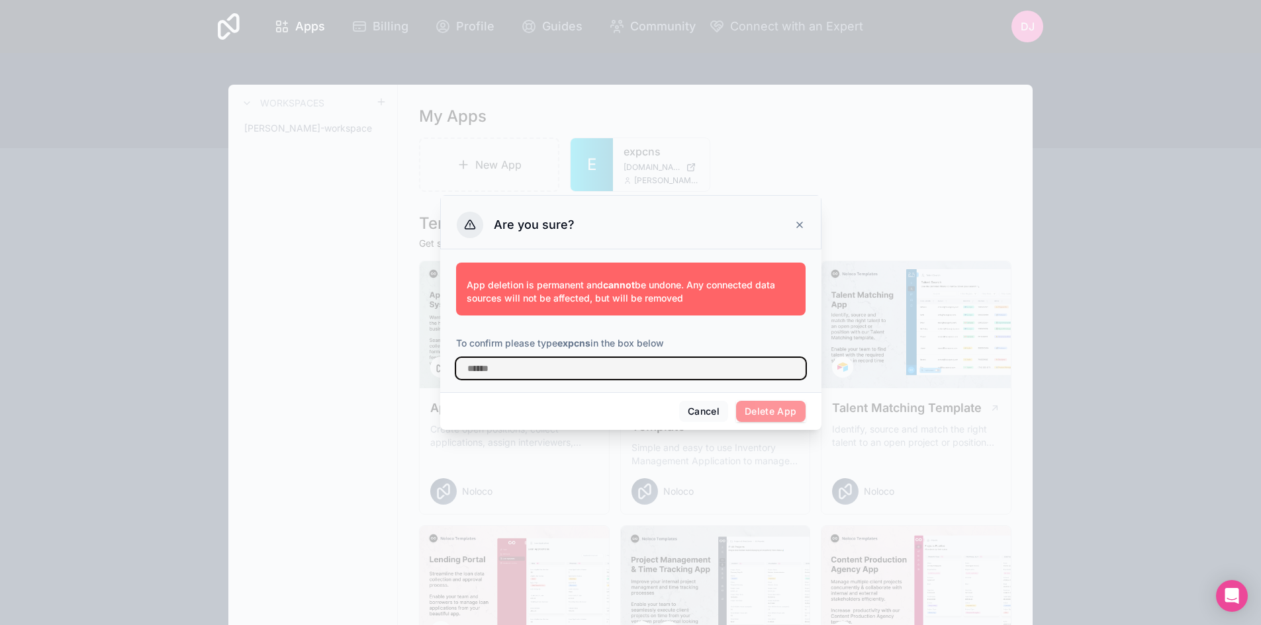
click at [636, 369] on input "text" at bounding box center [630, 368] width 349 height 21
type input "******"
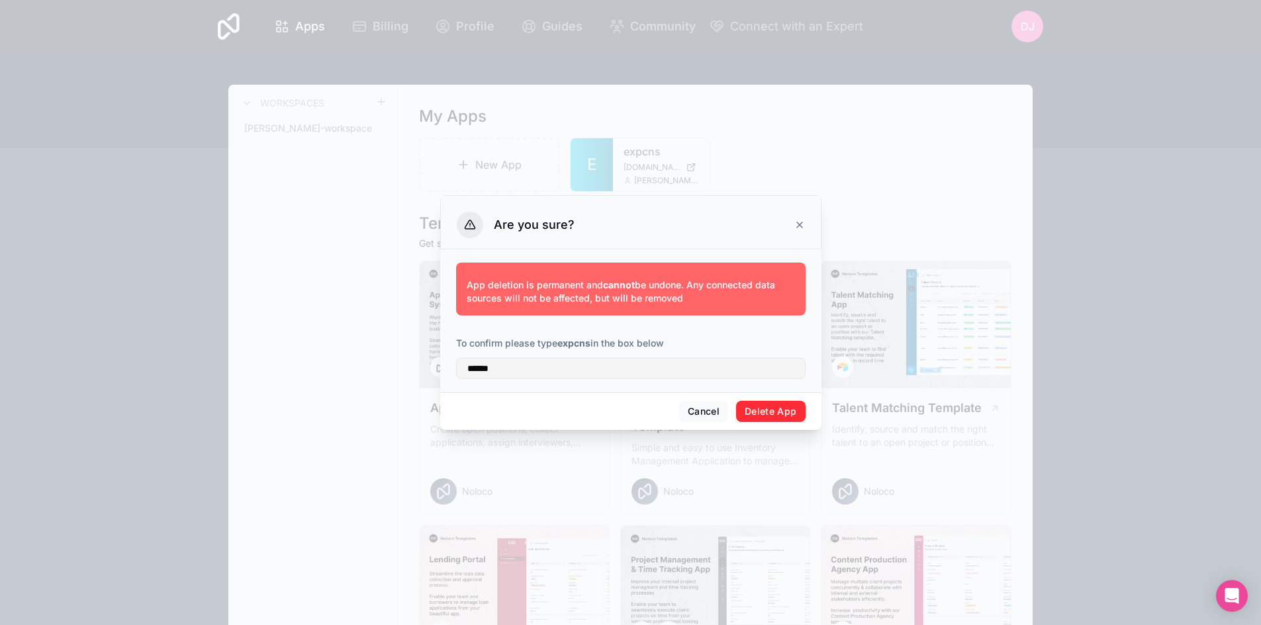
click at [756, 416] on button "Delete App" at bounding box center [770, 411] width 69 height 21
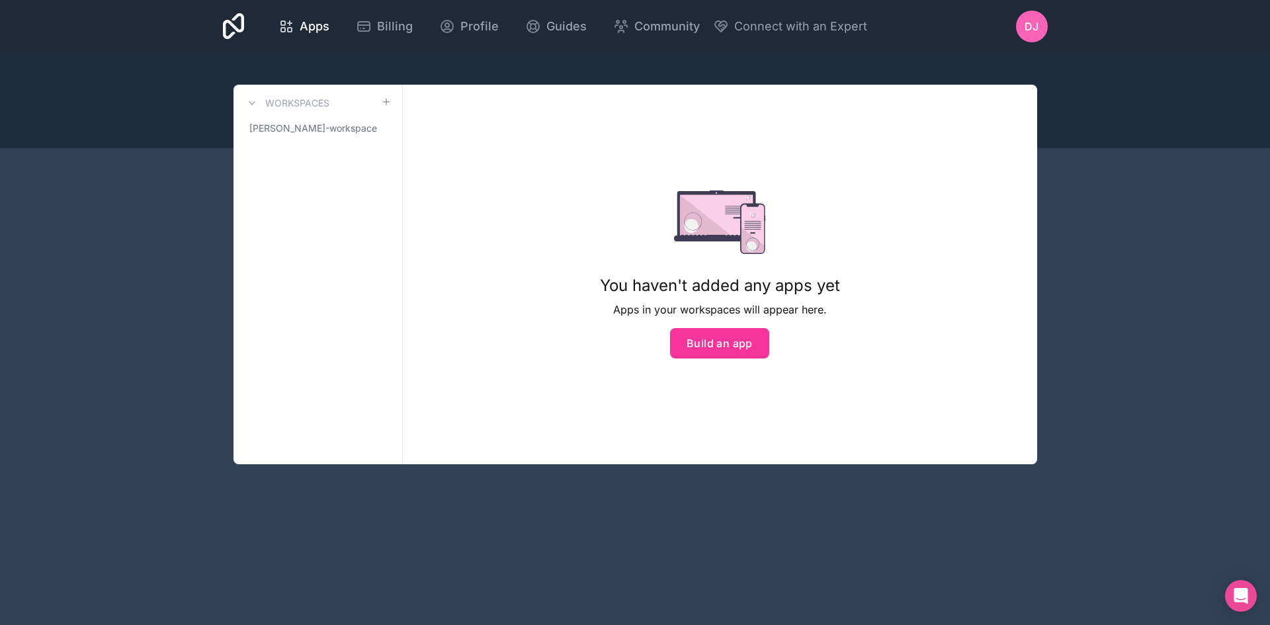
click at [725, 343] on button "Build an app" at bounding box center [719, 343] width 99 height 30
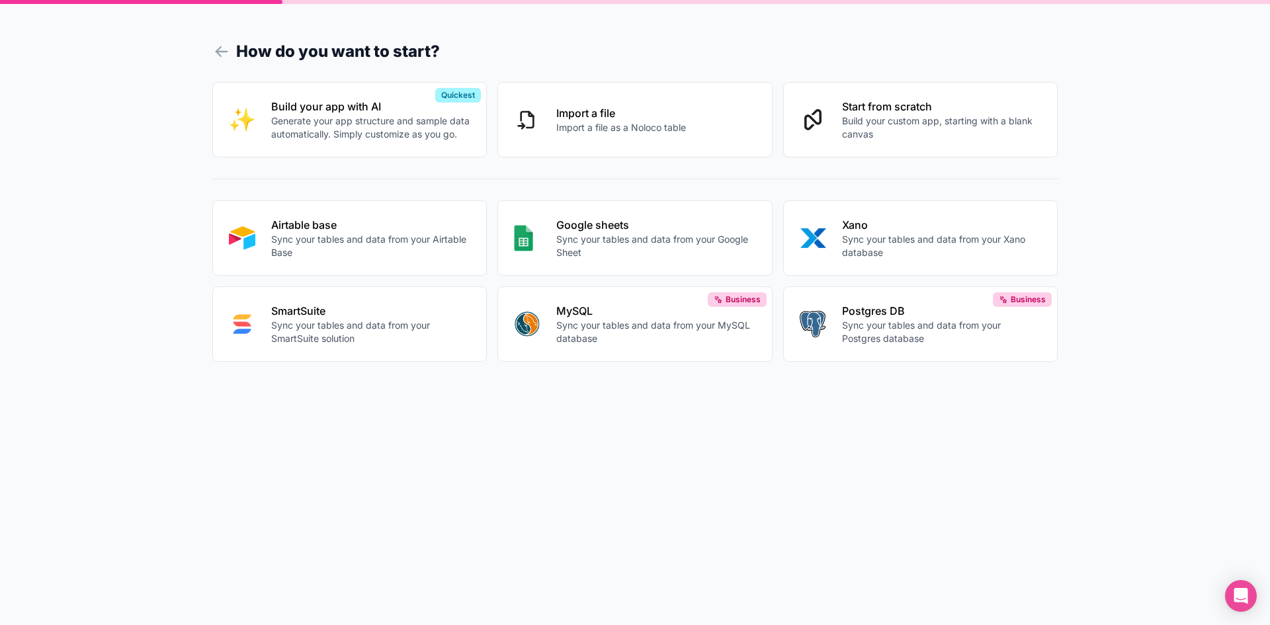
click at [437, 261] on button "Airtable base Sync your tables and data from your Airtable Base" at bounding box center [349, 237] width 275 height 75
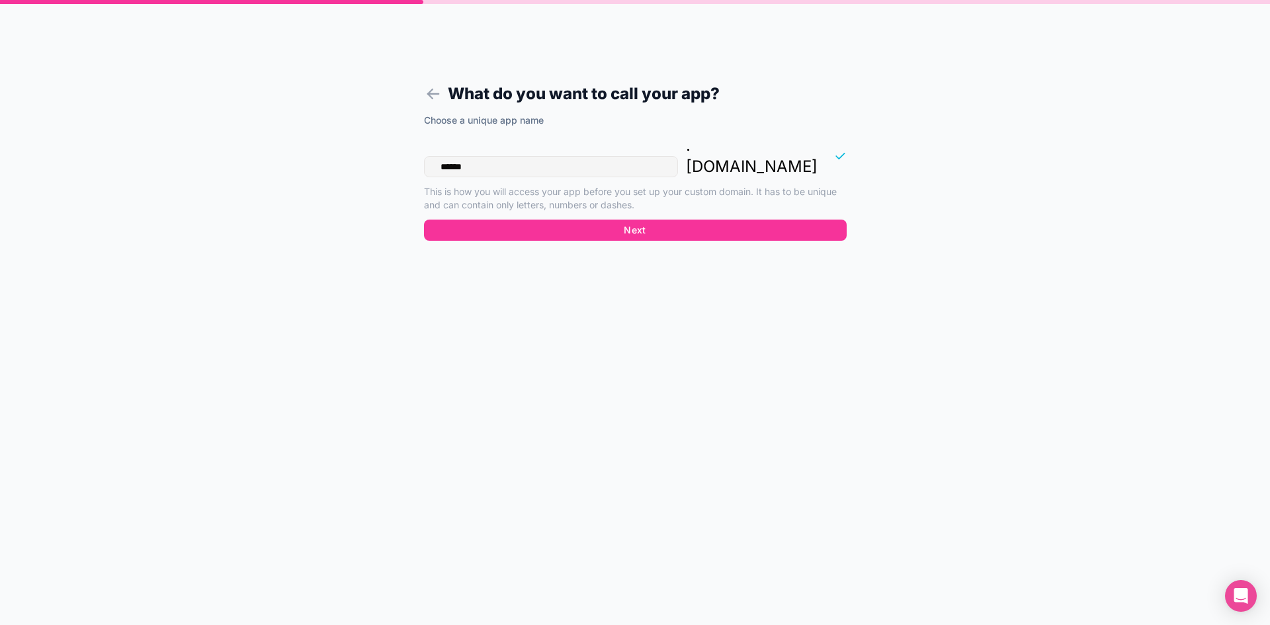
click at [589, 197] on div "Choose a unique app name ****** . noloco.co This is how you will access your ap…" at bounding box center [635, 167] width 423 height 106
click at [586, 220] on button "Next" at bounding box center [635, 230] width 423 height 21
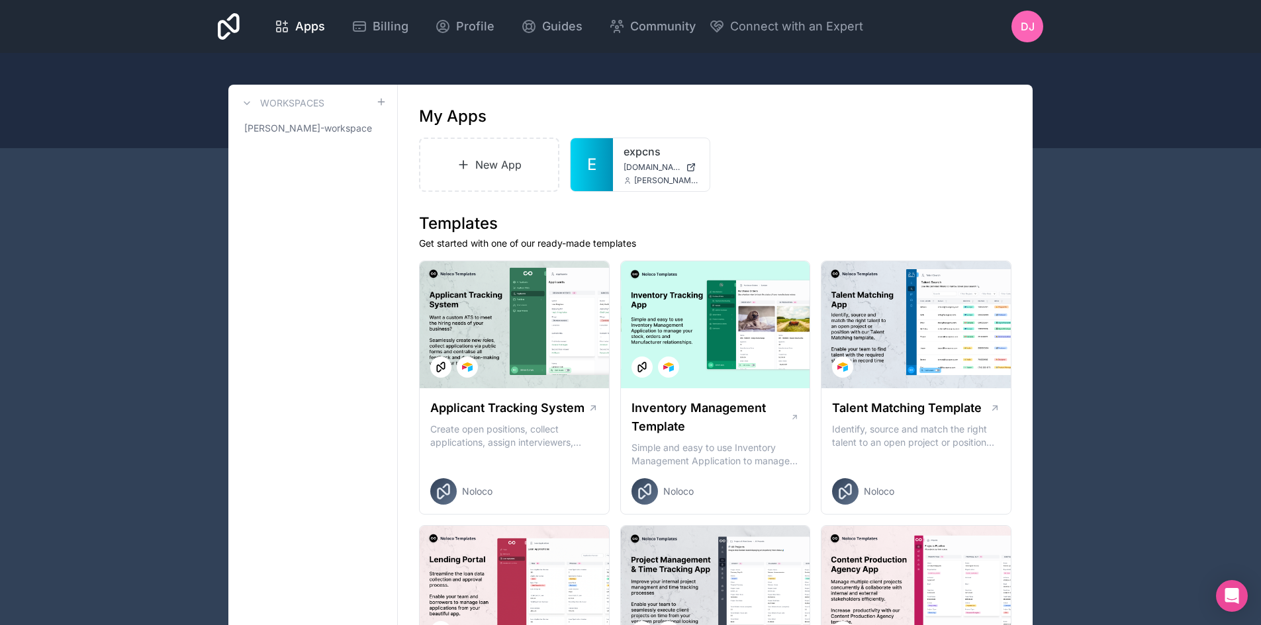
click at [472, 159] on link "New App" at bounding box center [489, 165] width 140 height 54
click at [0, 0] on icon at bounding box center [0, 0] width 0 height 0
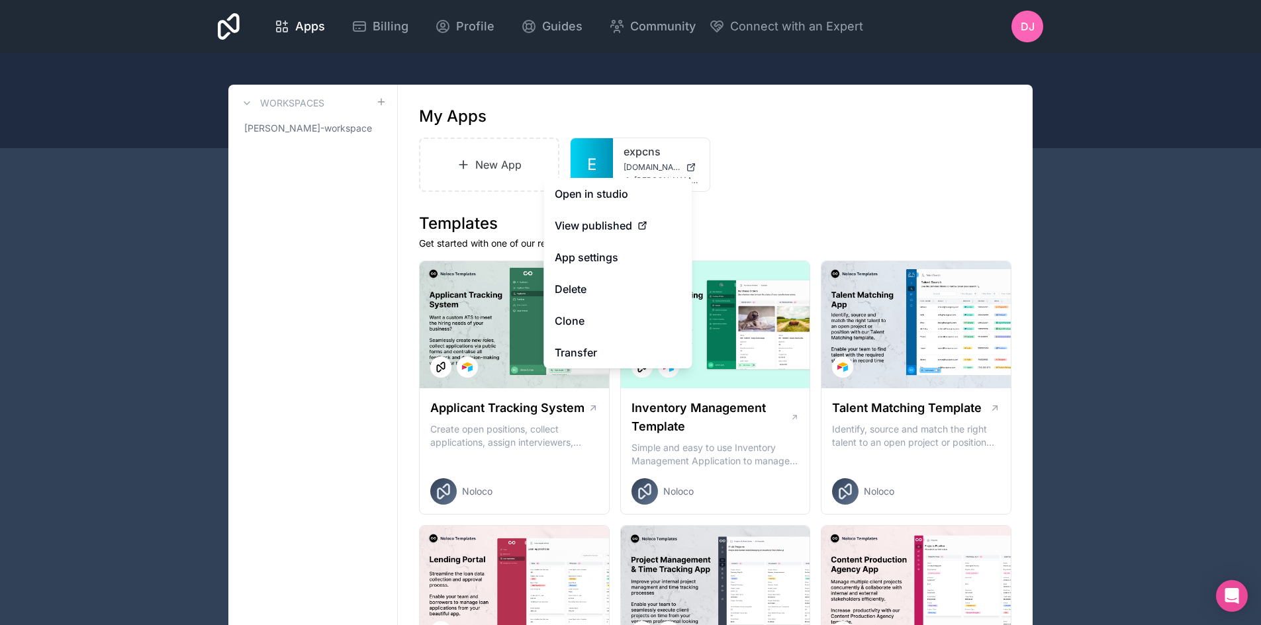
click at [596, 285] on button "Delete" at bounding box center [618, 289] width 148 height 32
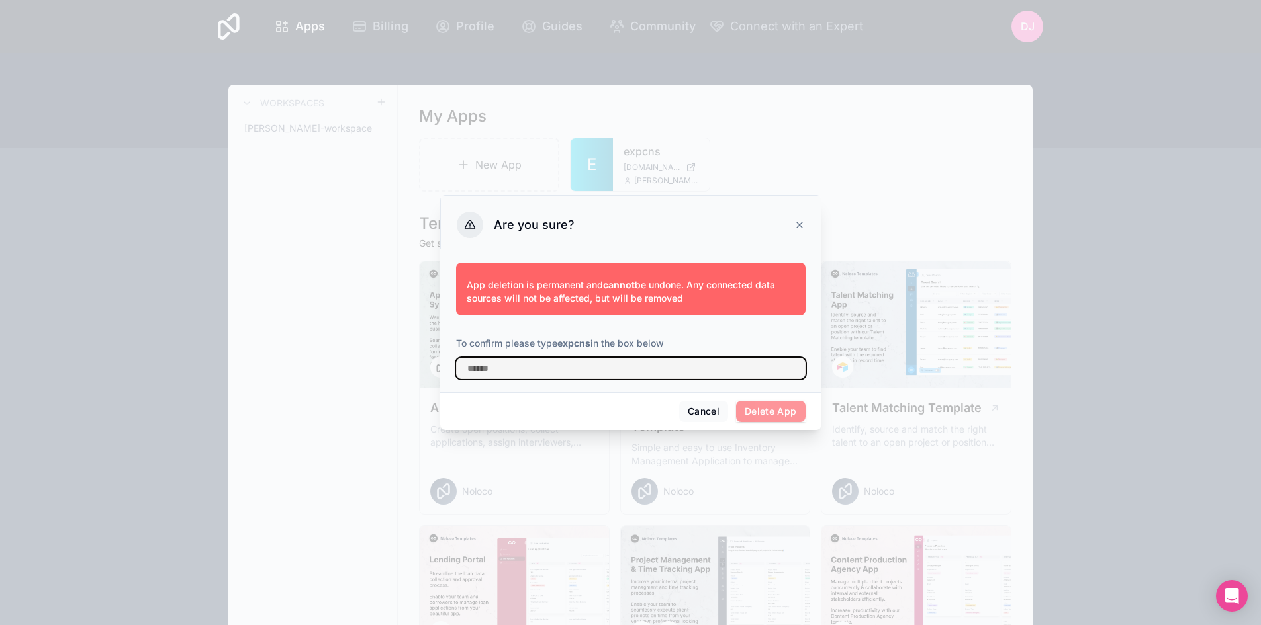
click at [629, 375] on input "text" at bounding box center [630, 368] width 349 height 21
type input "******"
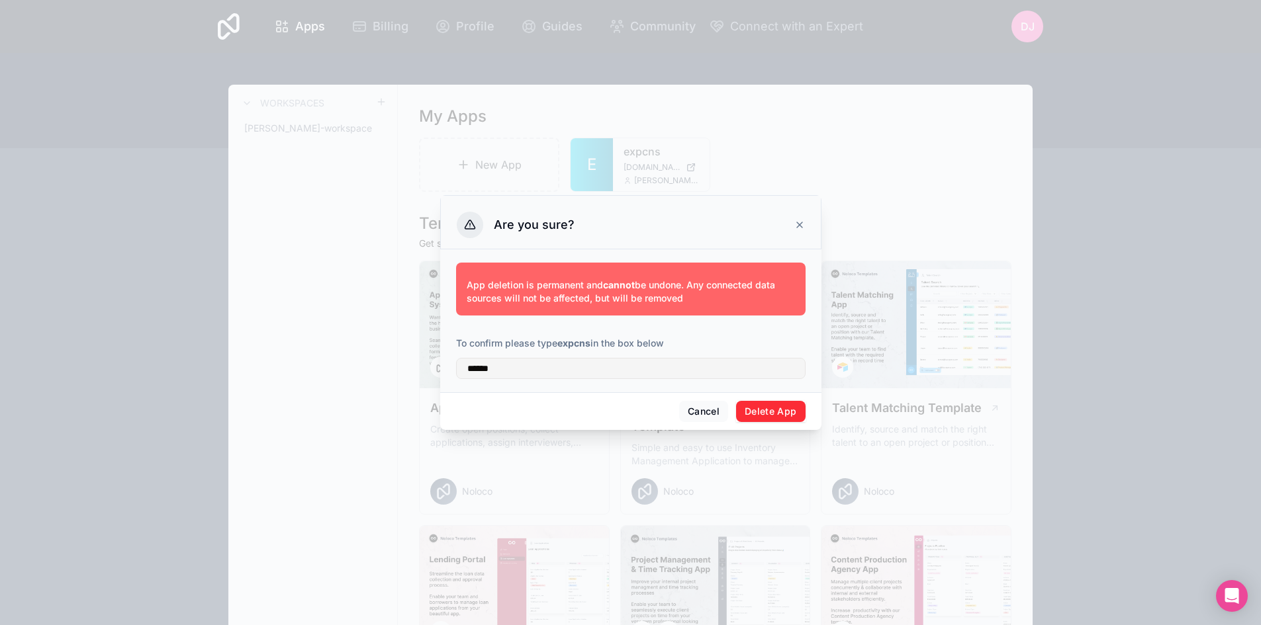
click at [774, 406] on button "Delete App" at bounding box center [770, 411] width 69 height 21
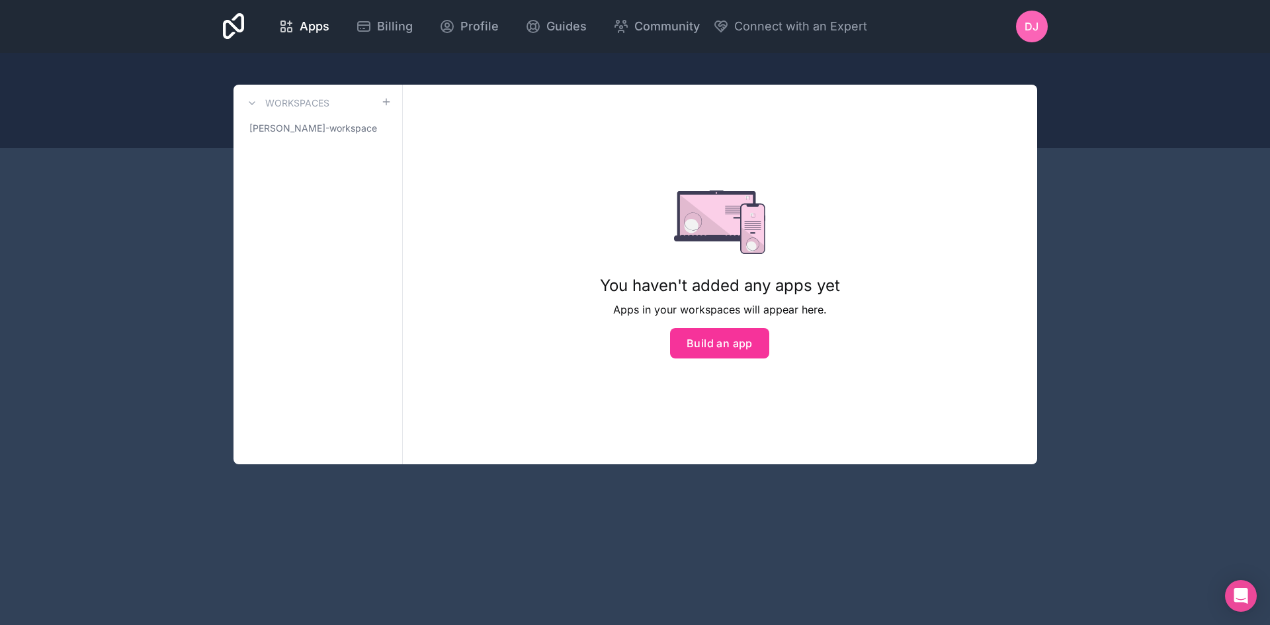
click at [698, 341] on button "Build an app" at bounding box center [719, 343] width 99 height 30
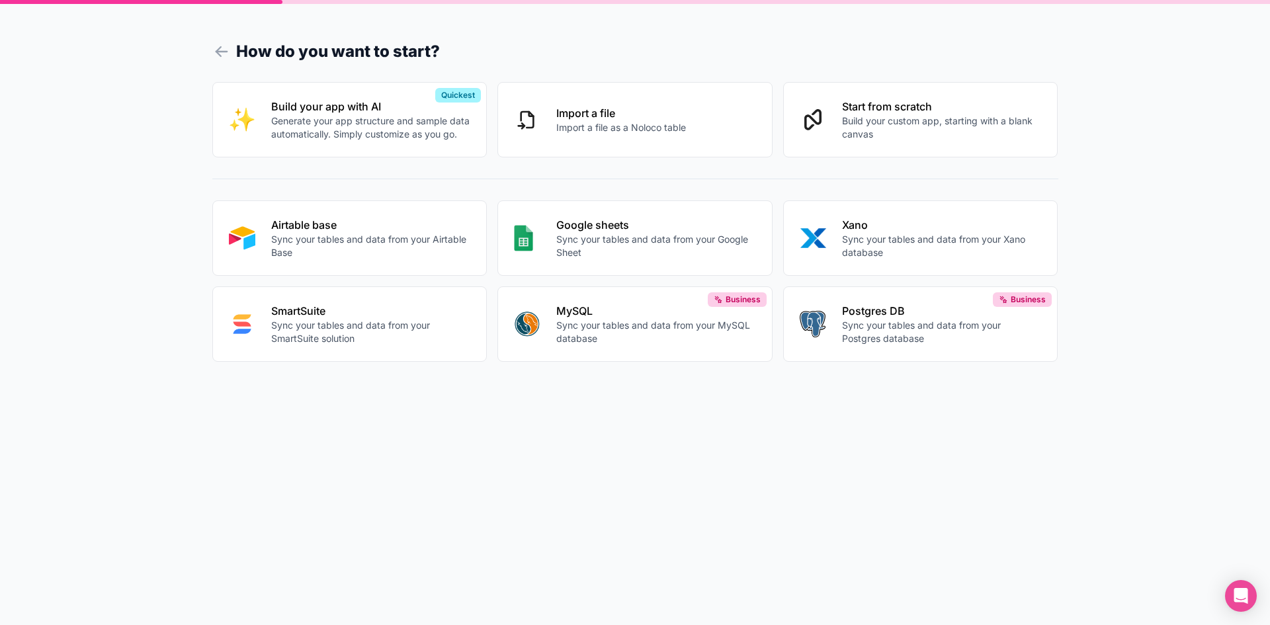
click at [403, 250] on p "Sync your tables and data from your Airtable Base" at bounding box center [371, 246] width 200 height 26
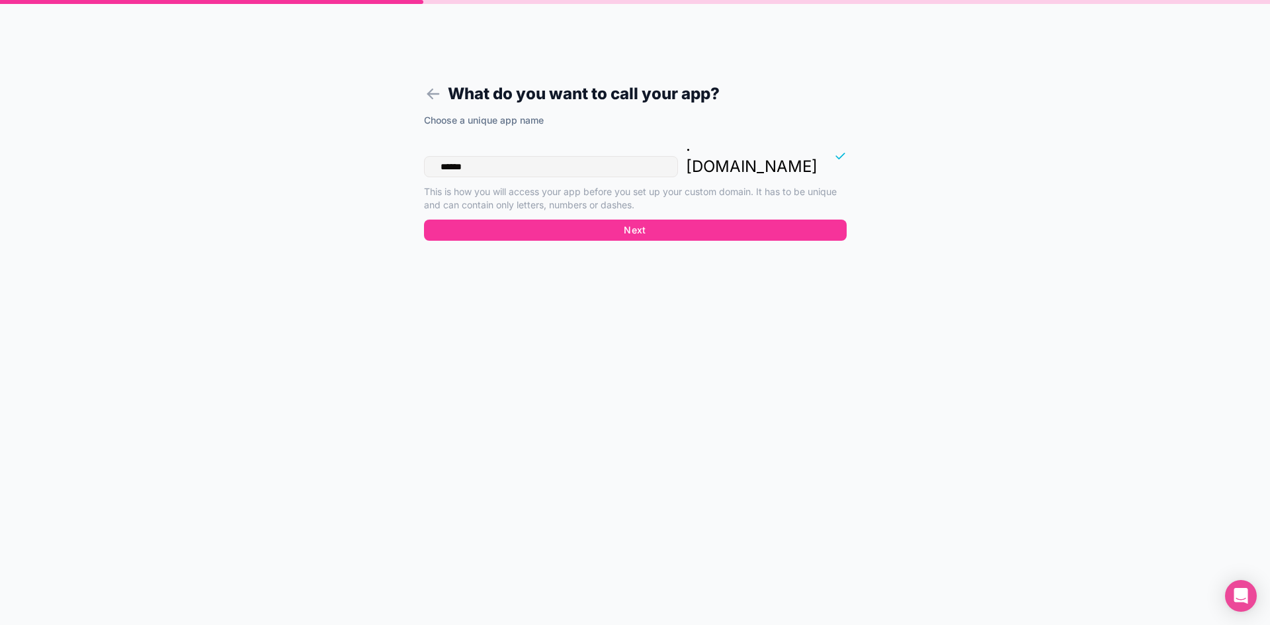
drag, startPoint x: 502, startPoint y: 146, endPoint x: 287, endPoint y: 112, distance: 218.3
click at [287, 112] on div "What do you want to call your app? Choose a unique app name ****** . noloco.co …" at bounding box center [635, 312] width 1270 height 625
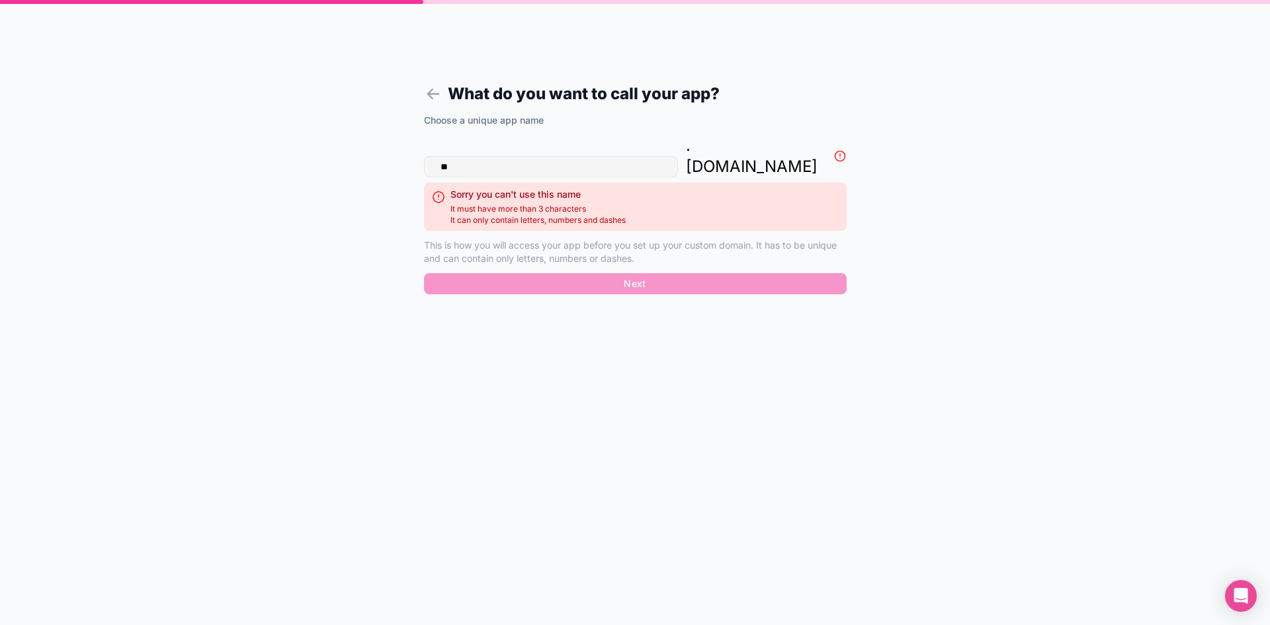
type input "*"
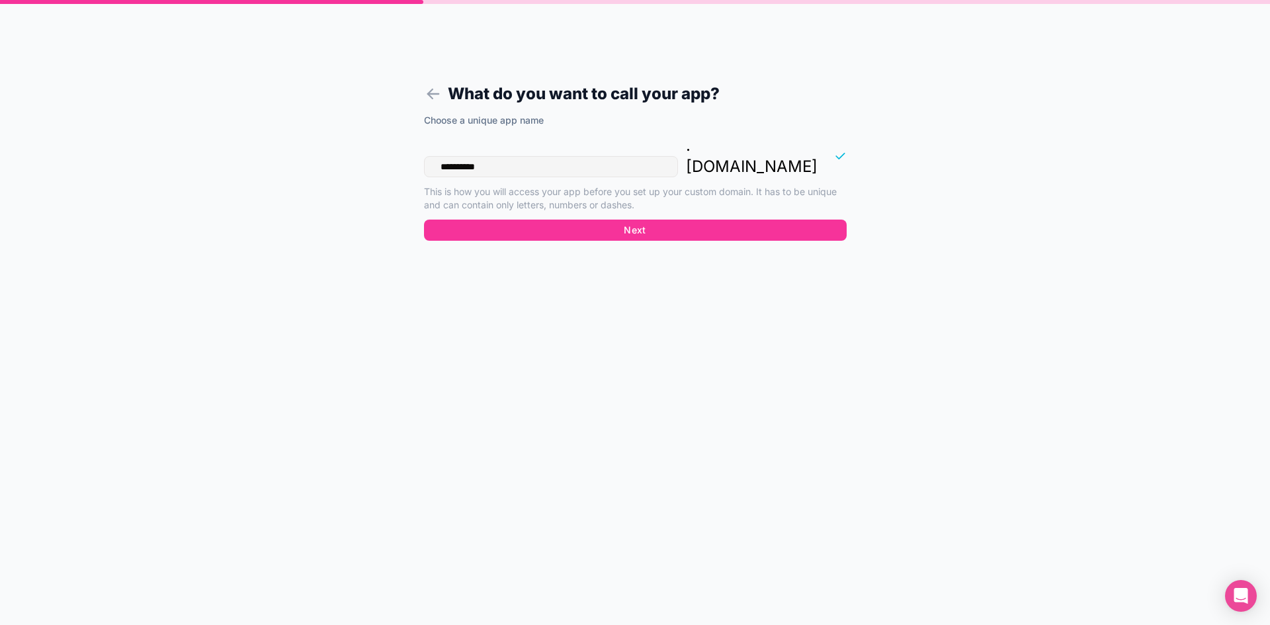
type input "**********"
click at [595, 220] on button "Next" at bounding box center [635, 230] width 423 height 21
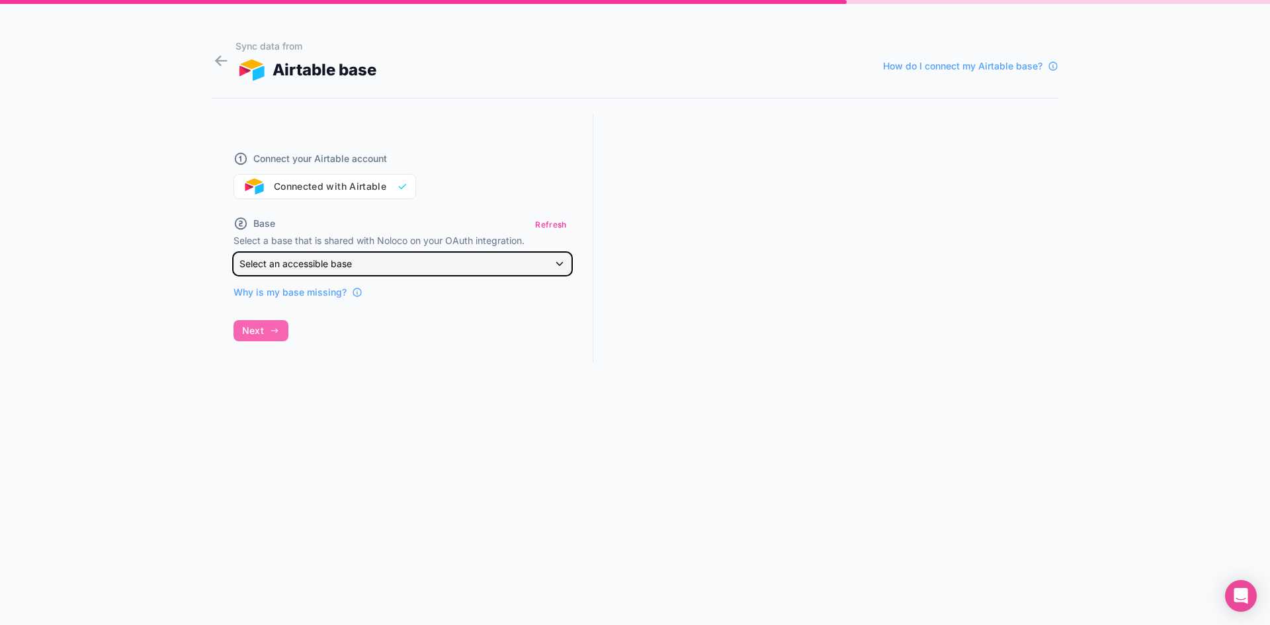
click at [337, 271] on div "Select an accessible base" at bounding box center [402, 263] width 337 height 21
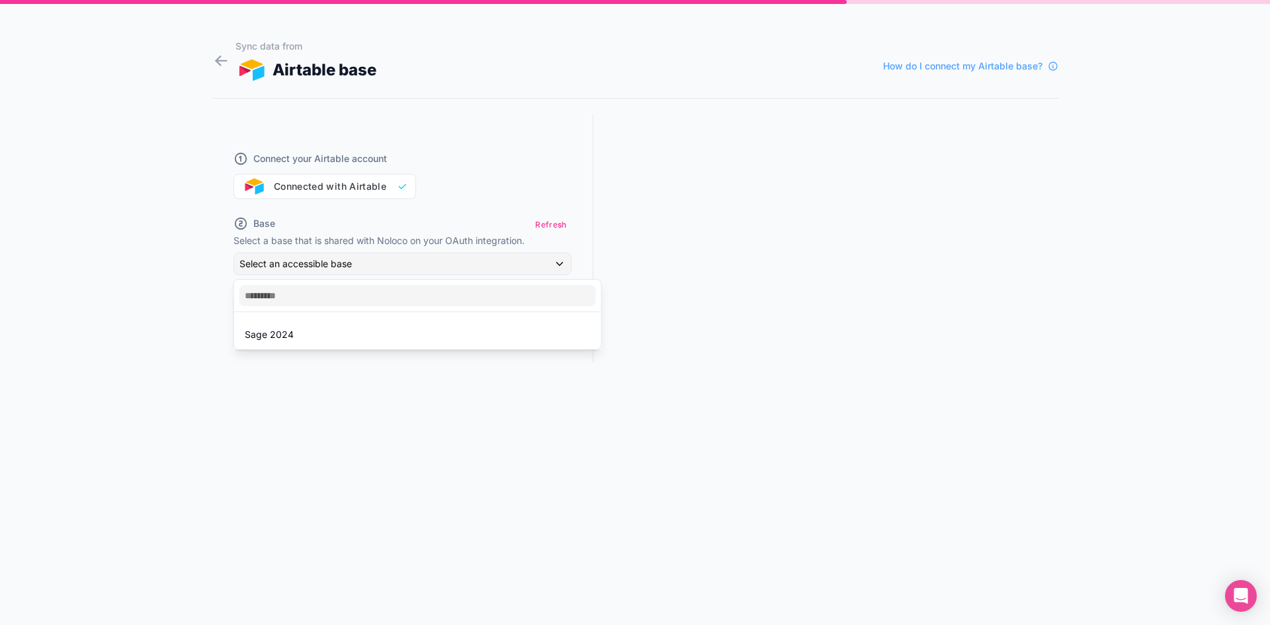
click at [318, 332] on div "Sage 2024" at bounding box center [418, 335] width 346 height 16
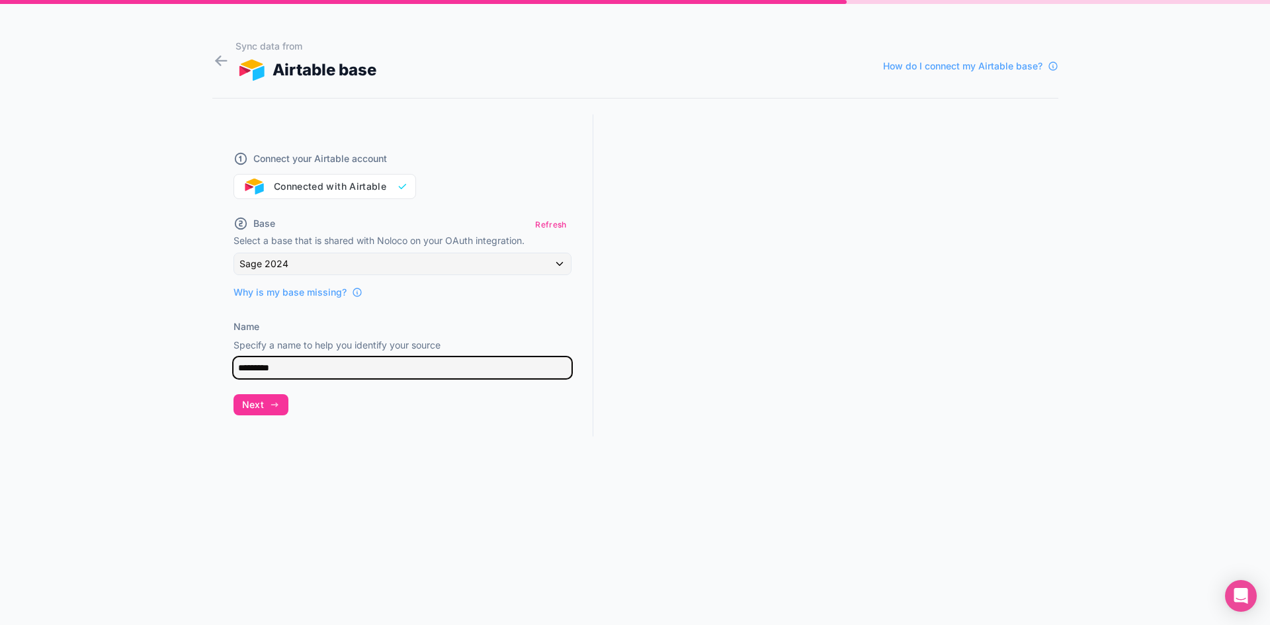
click at [298, 372] on input "*********" at bounding box center [403, 367] width 338 height 21
click at [272, 406] on icon "button" at bounding box center [274, 405] width 11 height 11
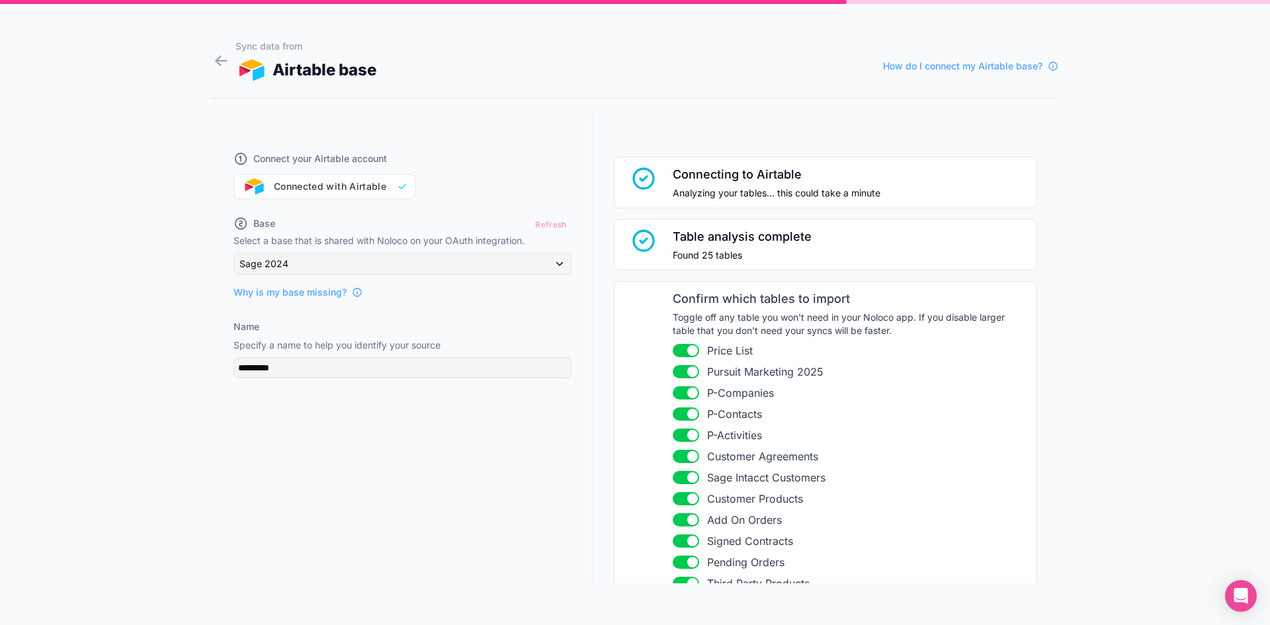
scroll to position [376, 0]
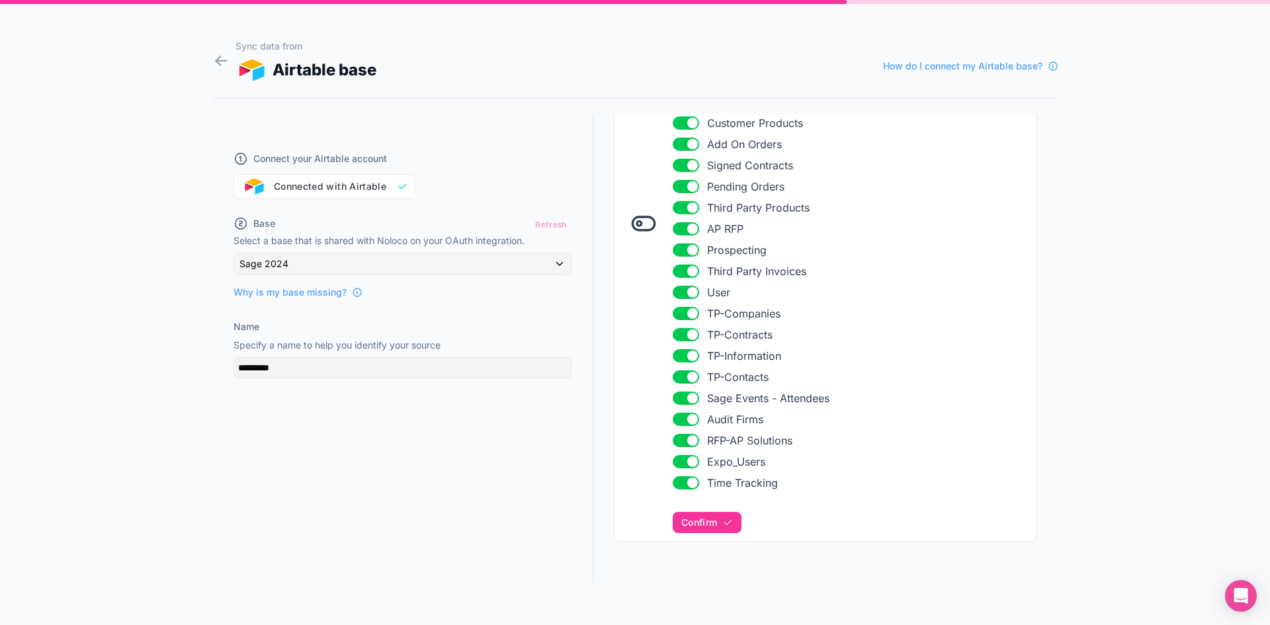
click at [635, 223] on icon at bounding box center [644, 223] width 26 height 26
click at [682, 120] on button "Use setting" at bounding box center [686, 122] width 26 height 13
click at [681, 144] on button "Use setting" at bounding box center [686, 144] width 26 height 13
click at [673, 166] on button "Use setting" at bounding box center [686, 165] width 26 height 13
click at [678, 182] on button "Use setting" at bounding box center [686, 186] width 26 height 13
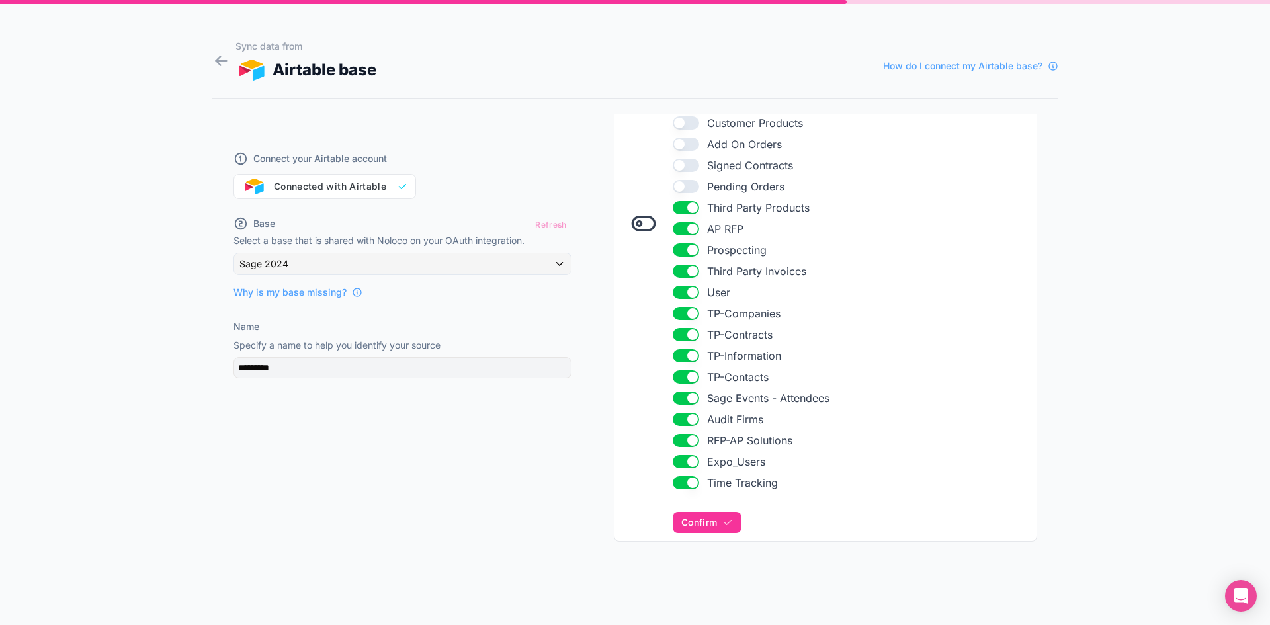
click at [676, 205] on button "Use setting" at bounding box center [686, 207] width 26 height 13
click at [677, 226] on button "Use setting" at bounding box center [686, 228] width 26 height 13
click at [681, 249] on button "Use setting" at bounding box center [686, 250] width 26 height 13
click at [673, 278] on li "Use setting Third Party Invoices" at bounding box center [851, 271] width 356 height 16
click at [678, 268] on button "Use setting" at bounding box center [686, 271] width 26 height 13
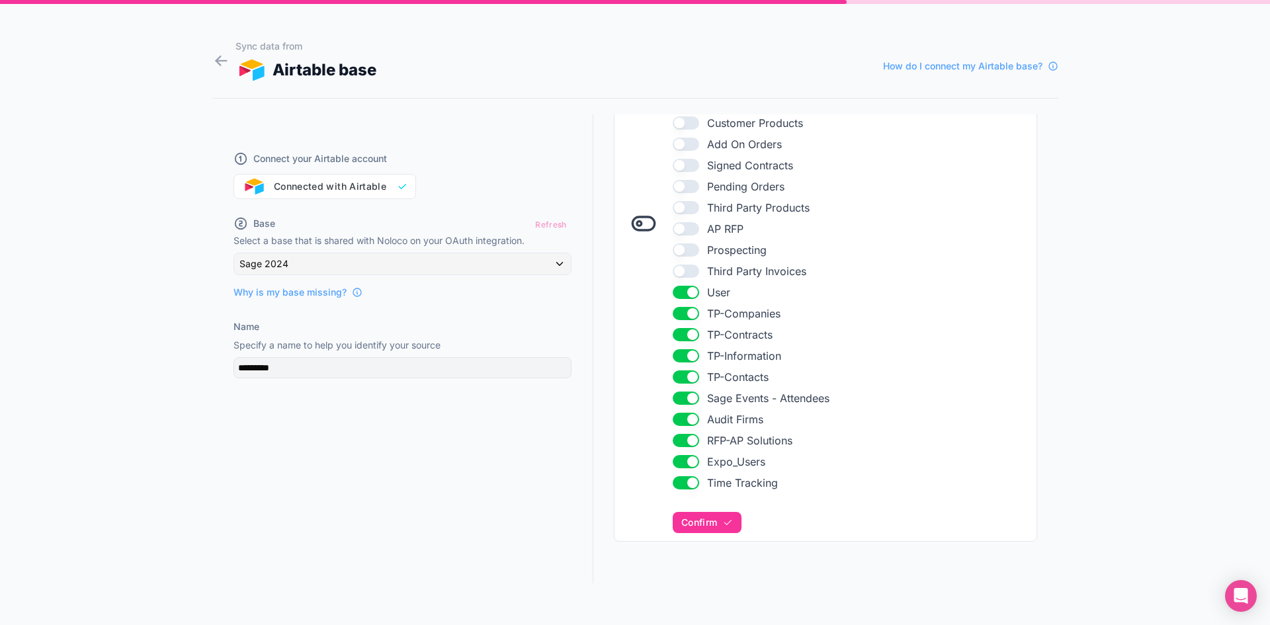
click at [680, 292] on button "Use setting" at bounding box center [686, 292] width 26 height 13
click at [673, 309] on button "Use setting" at bounding box center [686, 313] width 26 height 13
click at [673, 330] on button "Use setting" at bounding box center [686, 334] width 26 height 13
click at [675, 349] on button "Use setting" at bounding box center [686, 355] width 26 height 13
click at [676, 378] on button "Use setting" at bounding box center [686, 377] width 26 height 13
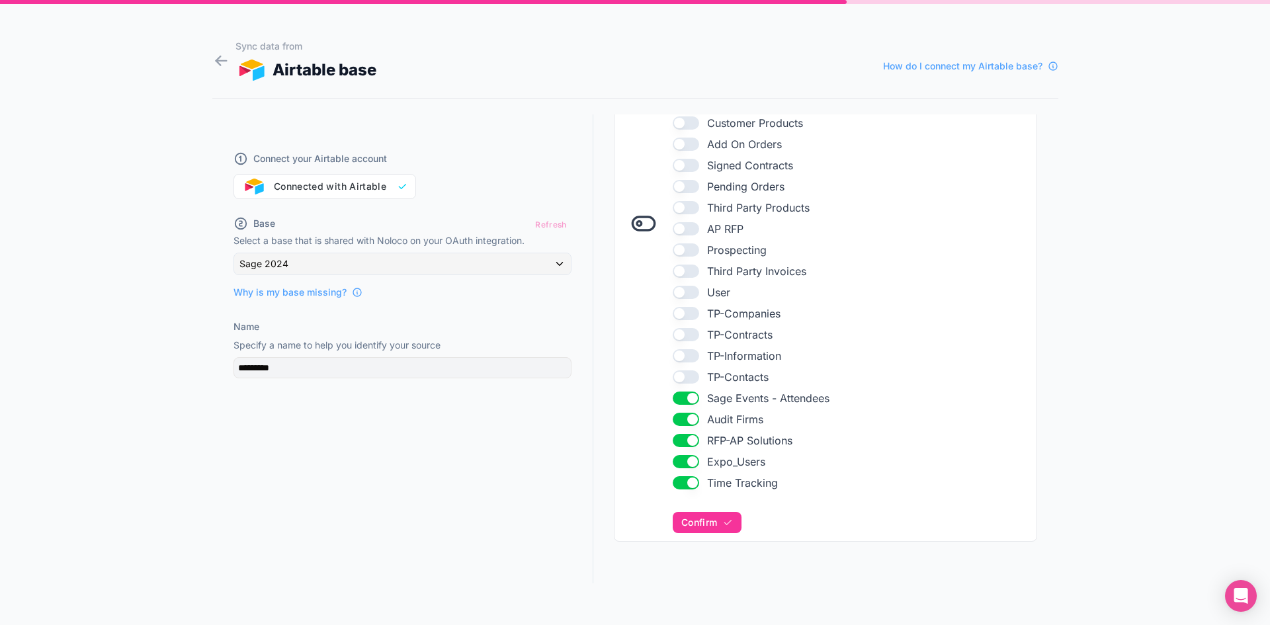
click at [680, 390] on li "Use setting Sage Events - Attendees" at bounding box center [851, 398] width 356 height 16
click at [680, 402] on button "Use setting" at bounding box center [686, 398] width 26 height 13
click at [677, 423] on button "Use setting" at bounding box center [686, 419] width 26 height 13
click at [673, 445] on button "Use setting" at bounding box center [686, 440] width 26 height 13
click at [674, 466] on button "Use setting" at bounding box center [686, 461] width 26 height 13
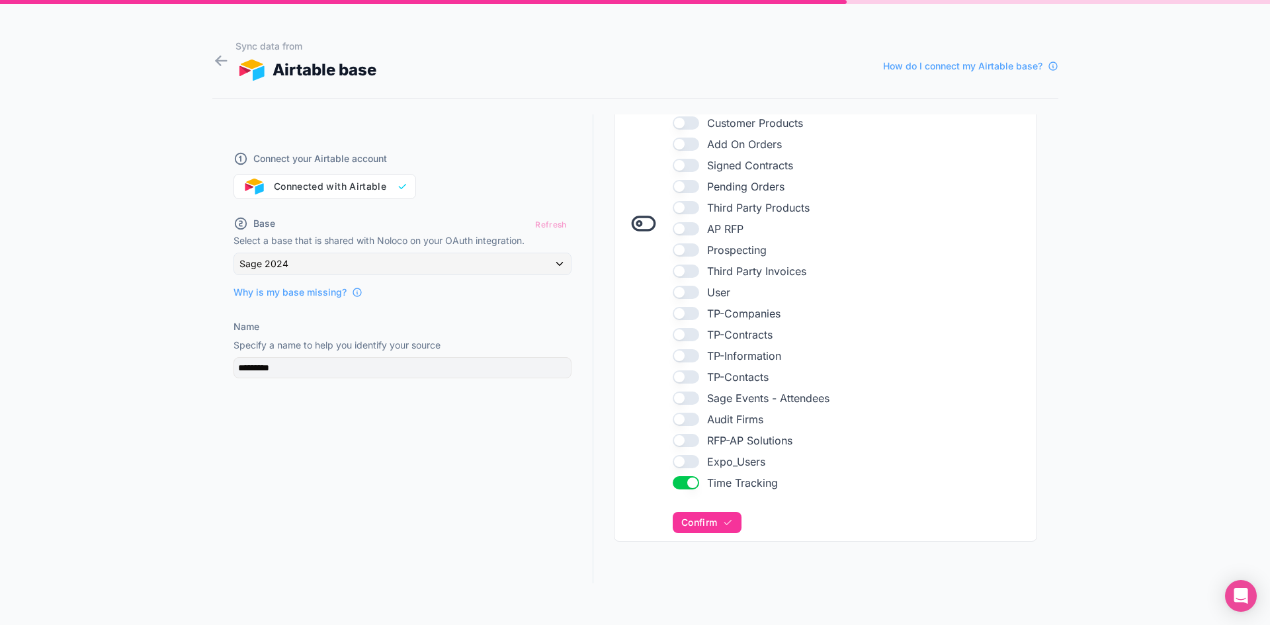
click at [673, 486] on button "Use setting" at bounding box center [686, 482] width 26 height 13
click at [676, 382] on button "Use setting" at bounding box center [686, 377] width 26 height 13
click at [677, 361] on button "Use setting" at bounding box center [686, 355] width 26 height 13
click at [676, 335] on button "Use setting" at bounding box center [686, 334] width 26 height 13
click at [675, 307] on button "Use setting" at bounding box center [686, 313] width 26 height 13
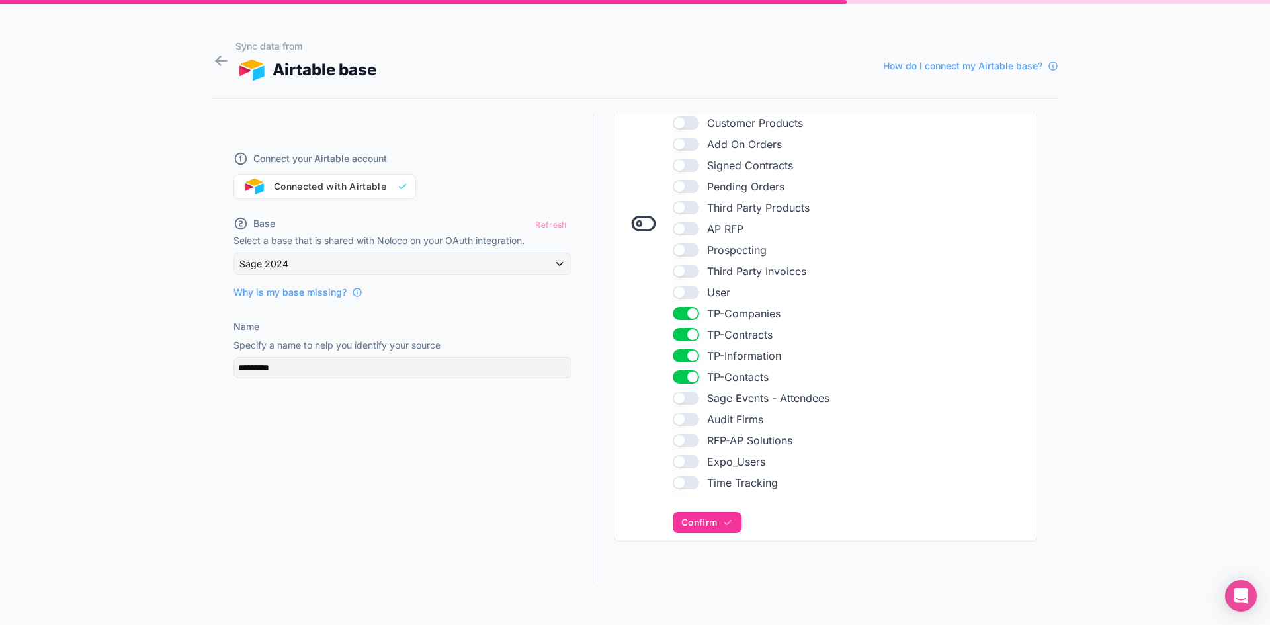
drag, startPoint x: 693, startPoint y: 523, endPoint x: 768, endPoint y: 222, distance: 310.2
click at [768, 222] on div "Confirm which tables to import Toggle off any table you won't need in your Nolo…" at bounding box center [851, 223] width 356 height 619
click at [703, 517] on span "Confirm" at bounding box center [700, 523] width 36 height 12
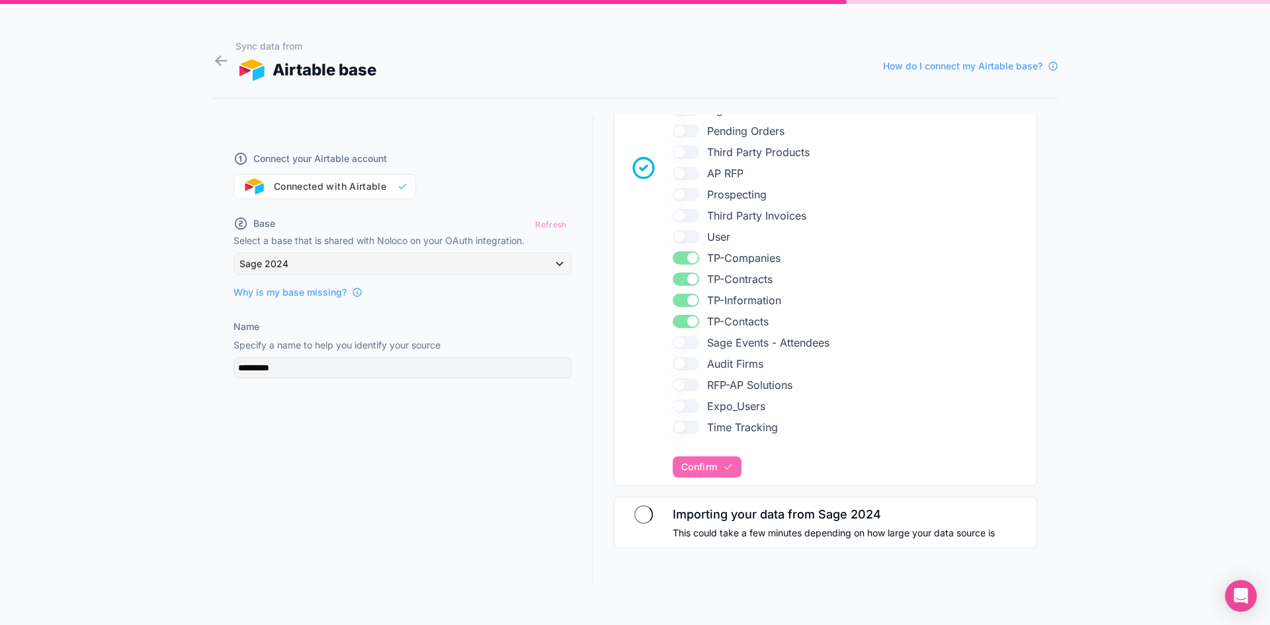
scroll to position [438, 0]
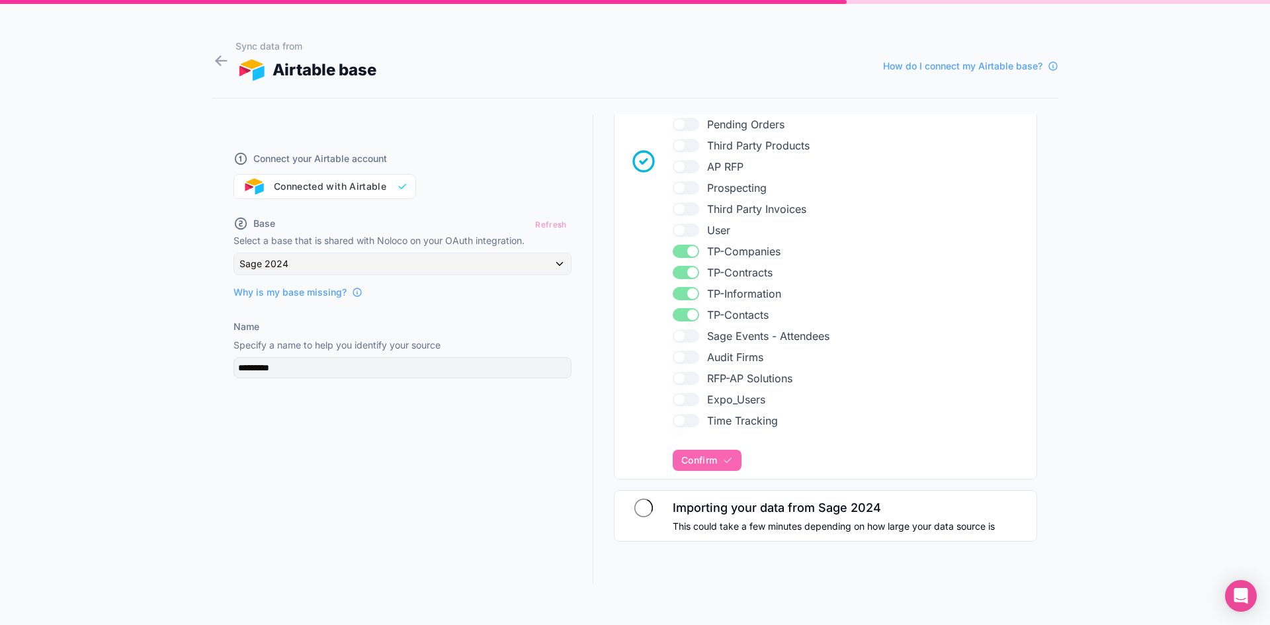
click at [545, 52] on div "Sync data from Airtable base How do I connect my Airtable base?" at bounding box center [647, 61] width 823 height 42
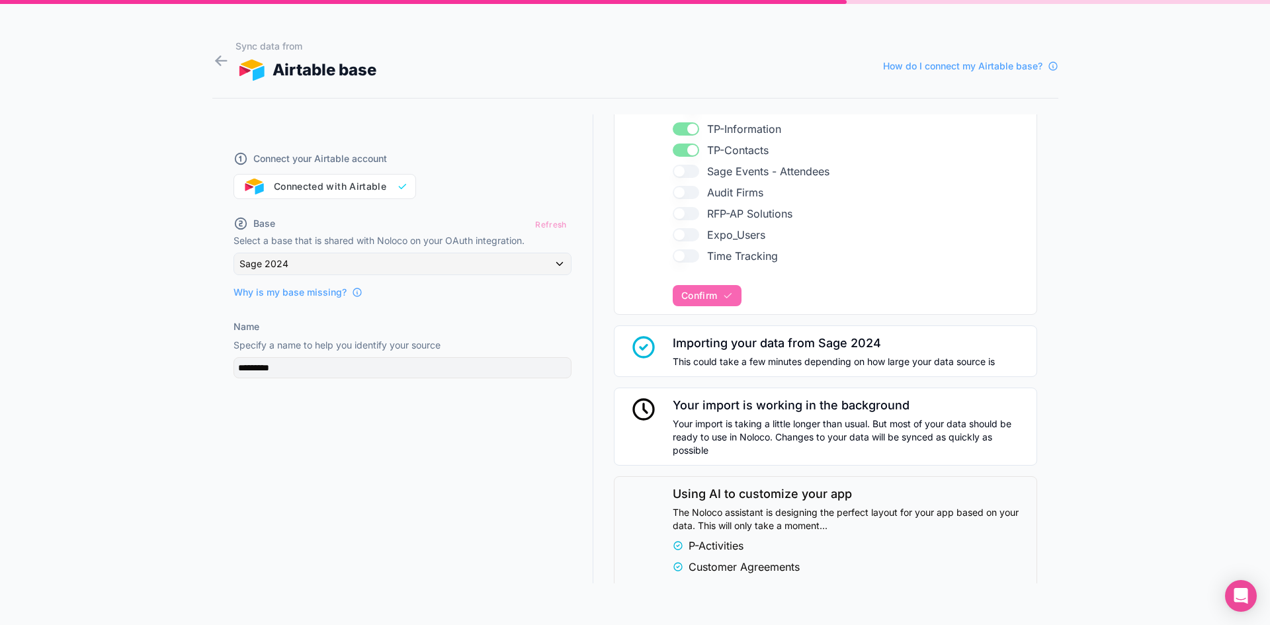
scroll to position [626, 0]
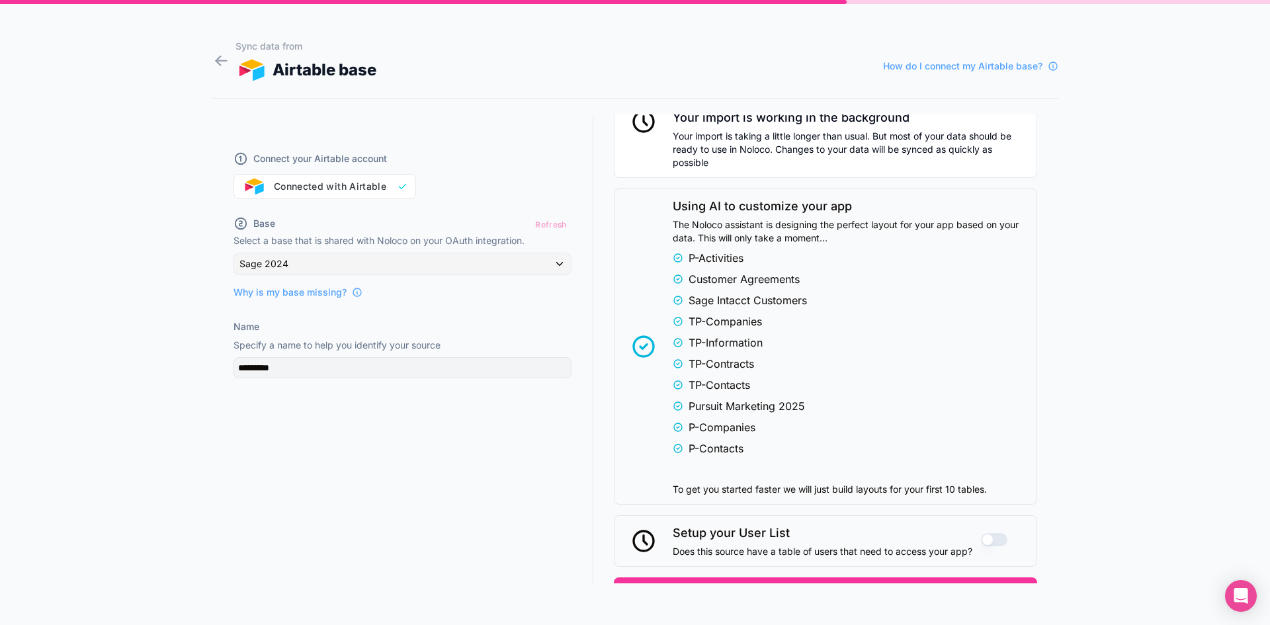
scroll to position [957, 0]
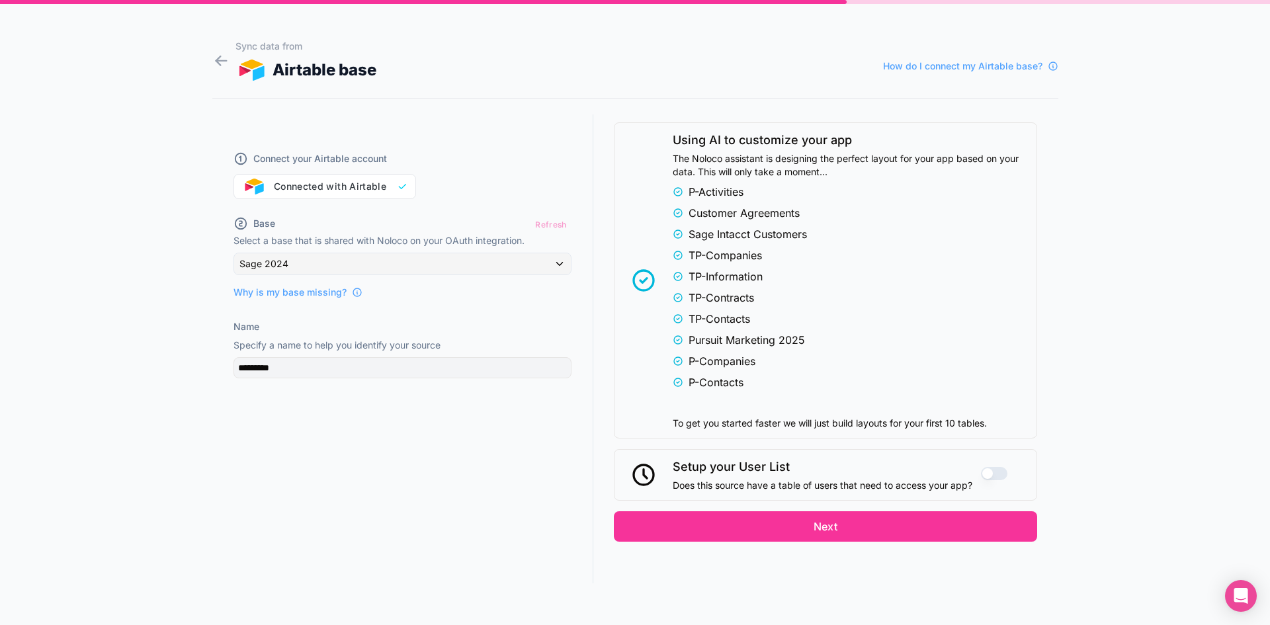
click at [813, 522] on button "Next" at bounding box center [825, 526] width 423 height 30
